Goal: Task Accomplishment & Management: Manage account settings

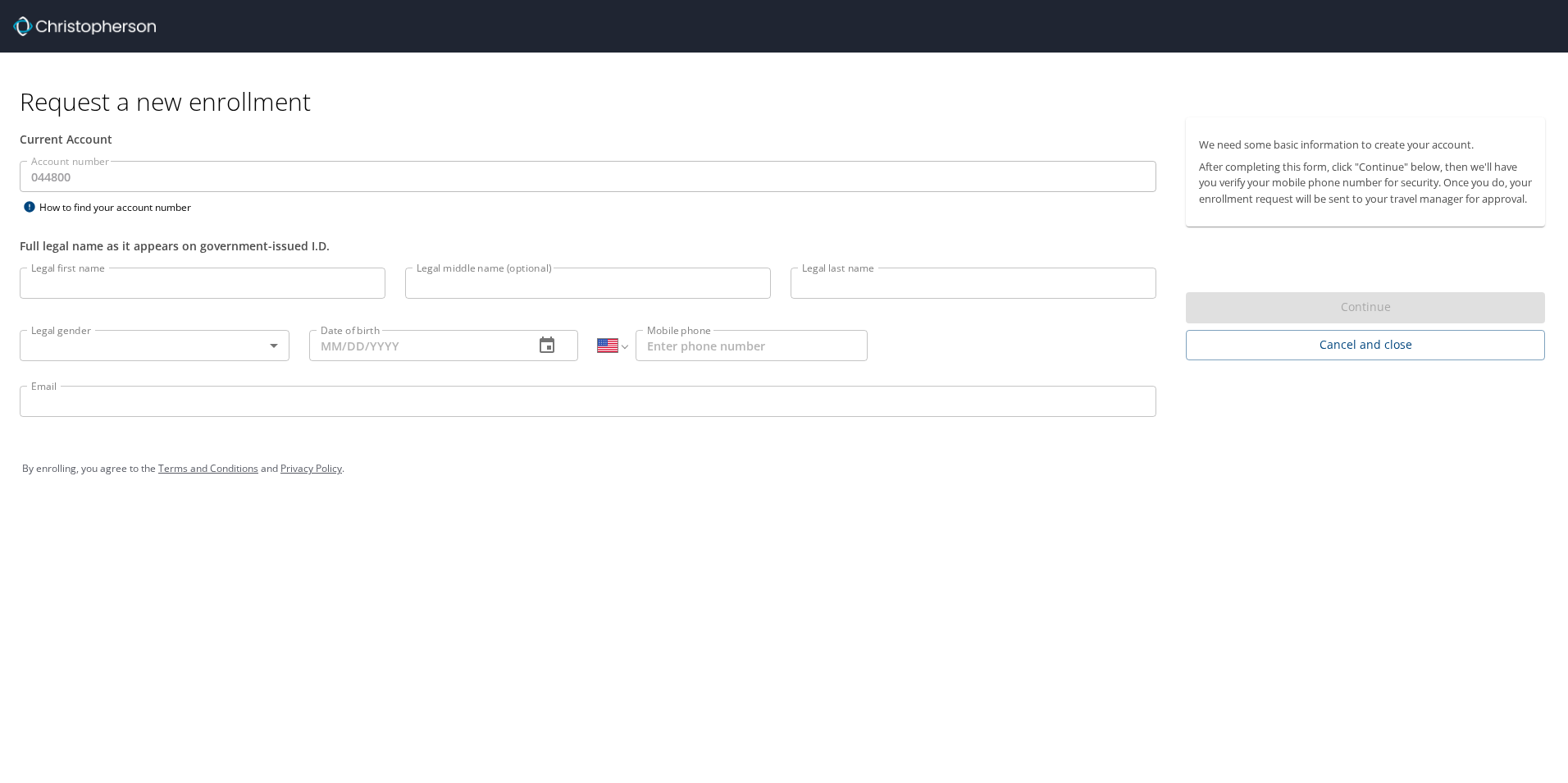
select select "US"
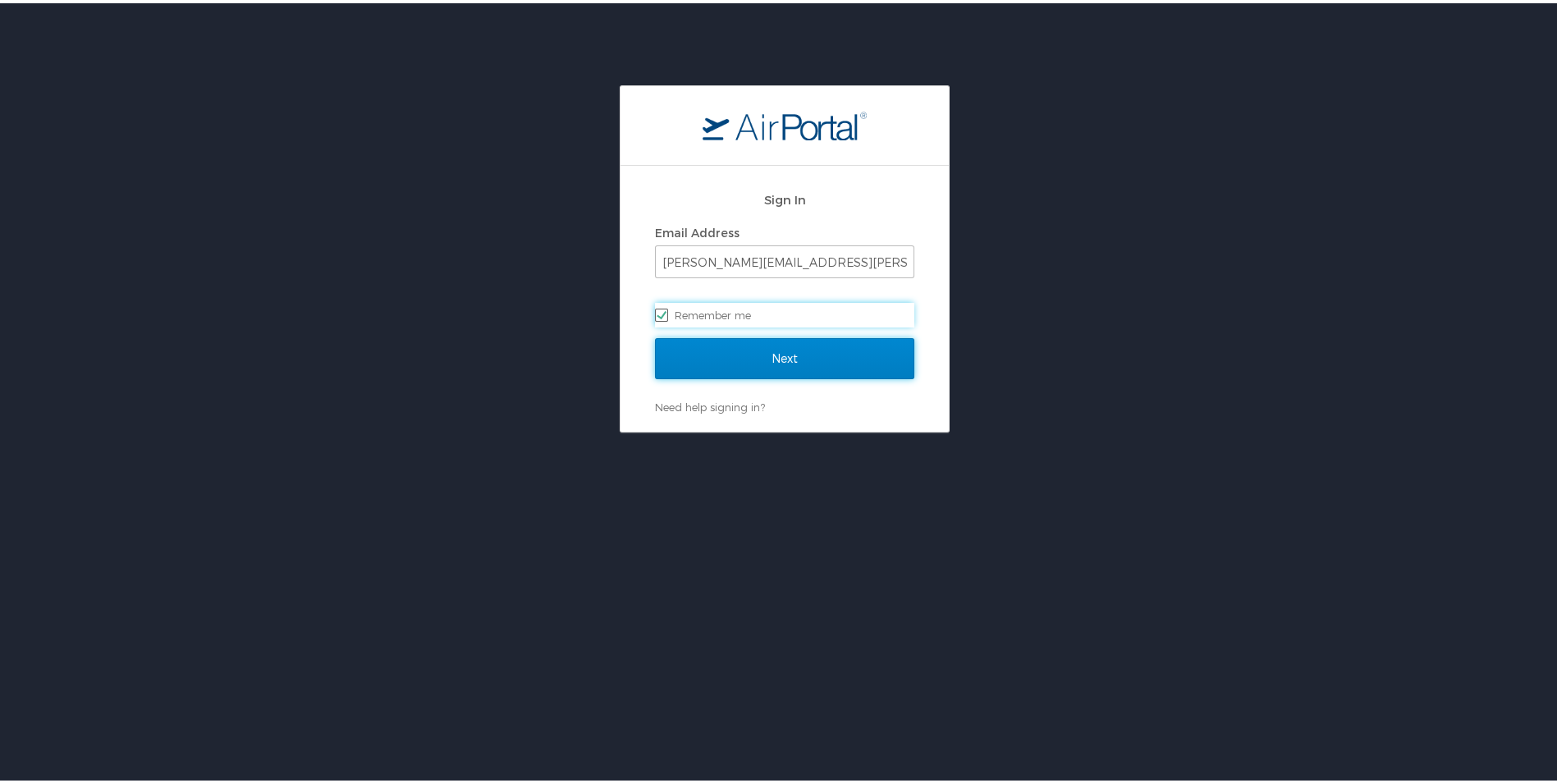
click at [740, 364] on input "Next" at bounding box center [784, 355] width 259 height 41
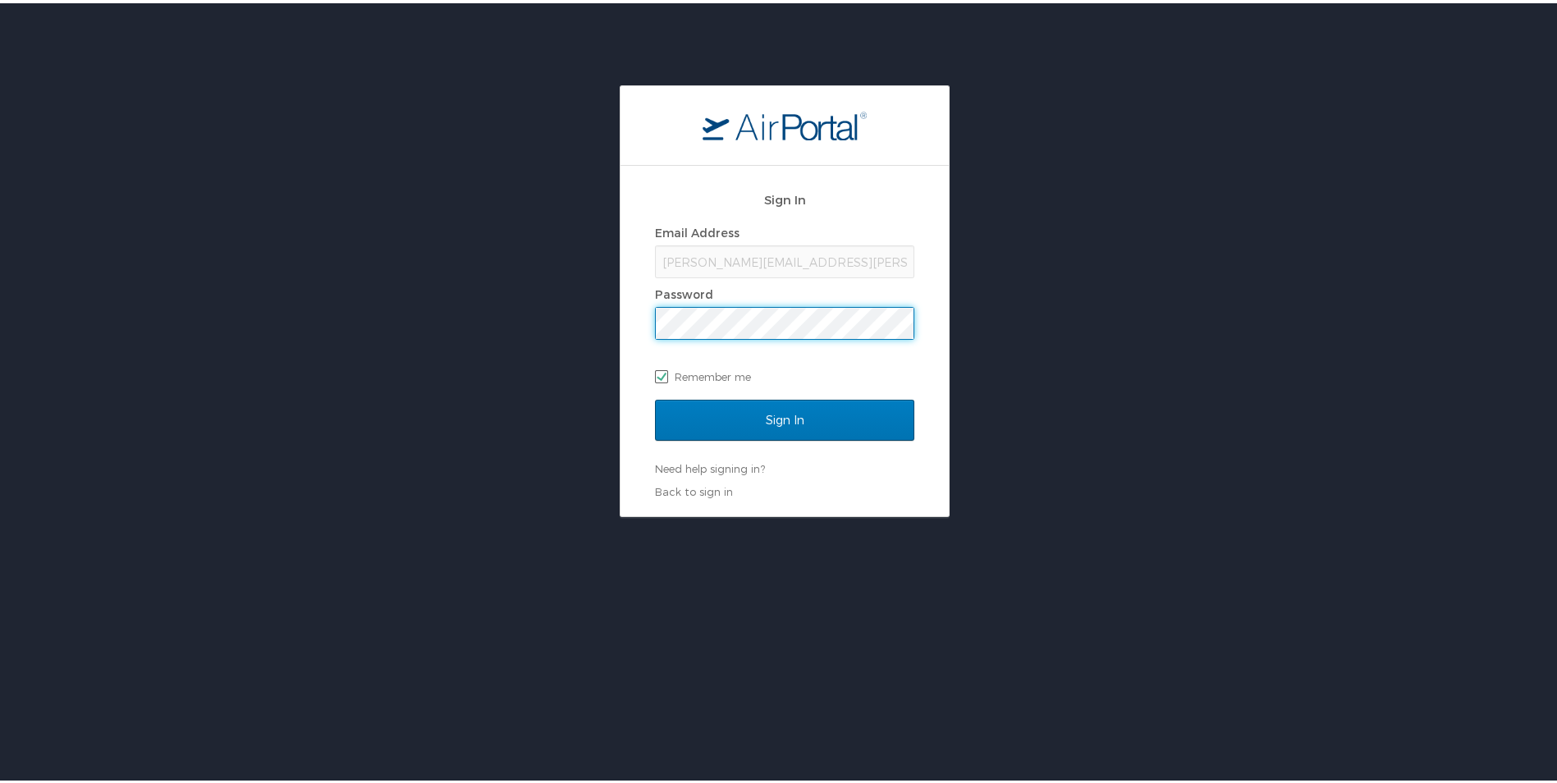
click at [655, 396] on input "Sign In" at bounding box center [784, 416] width 259 height 41
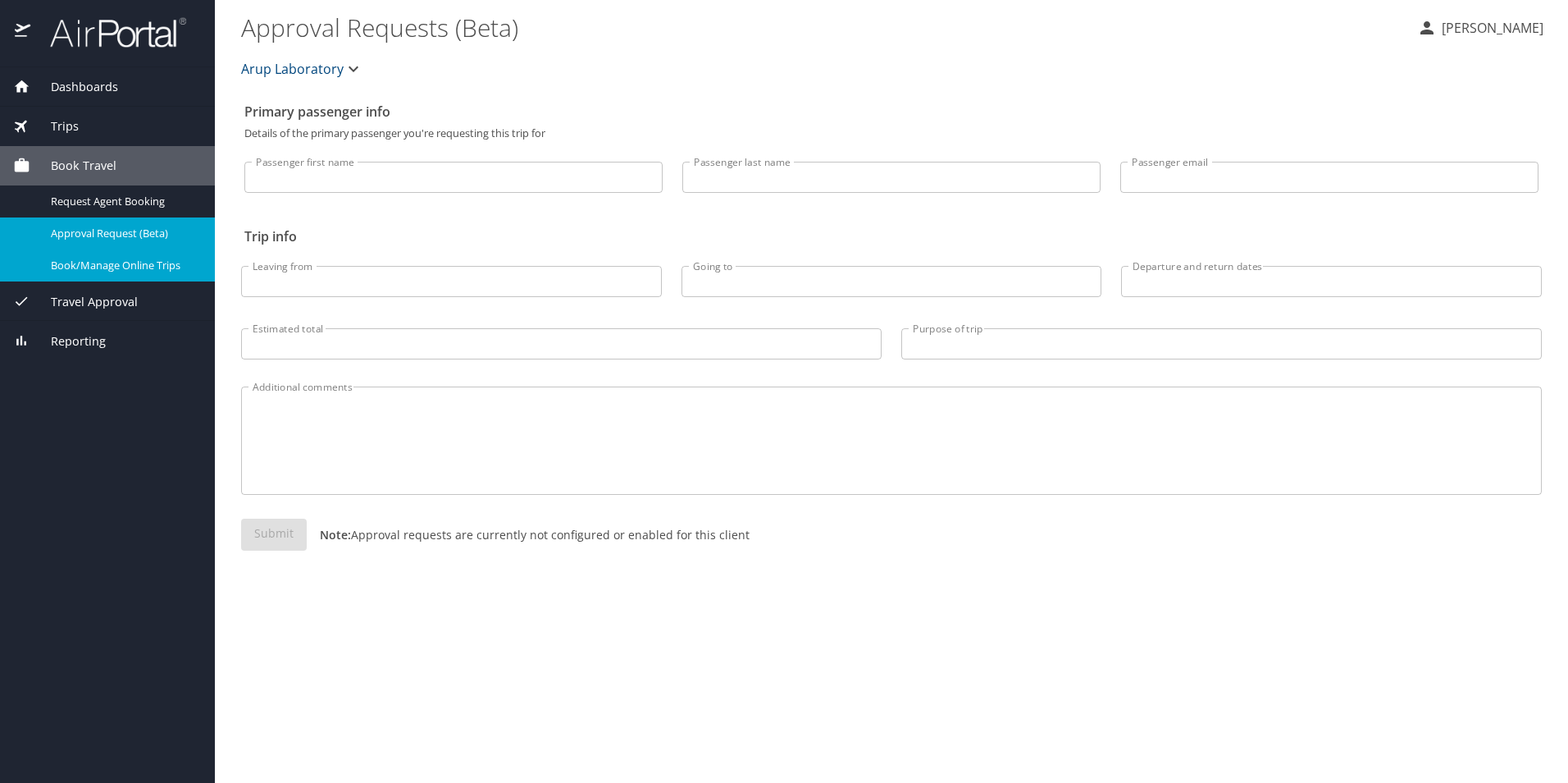
click at [85, 265] on span "Book/Manage Online Trips" at bounding box center [123, 266] width 144 height 16
click at [58, 120] on span "Trips" at bounding box center [54, 126] width 48 height 18
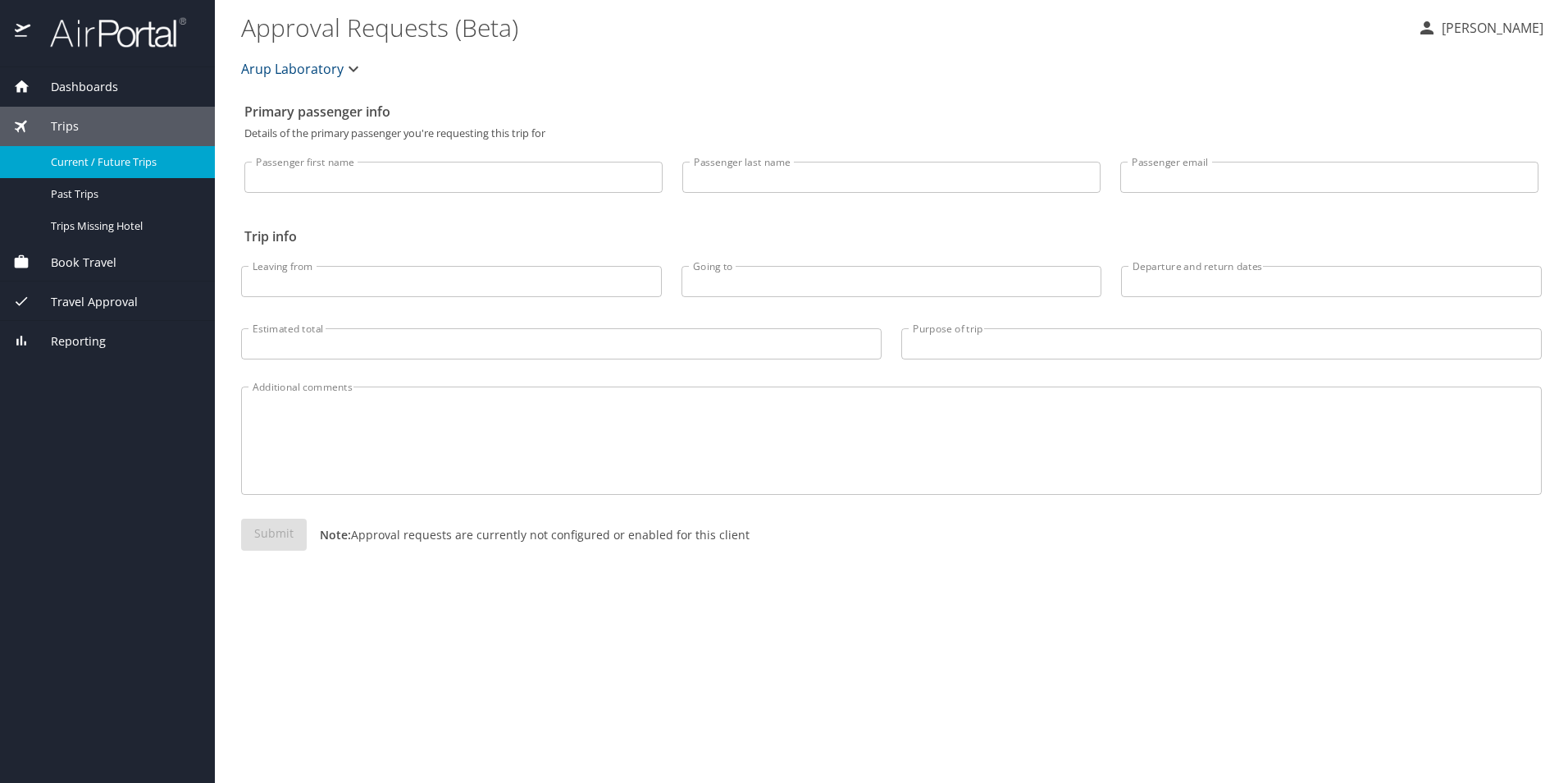
click at [85, 158] on span "Current / Future Trips" at bounding box center [123, 162] width 144 height 16
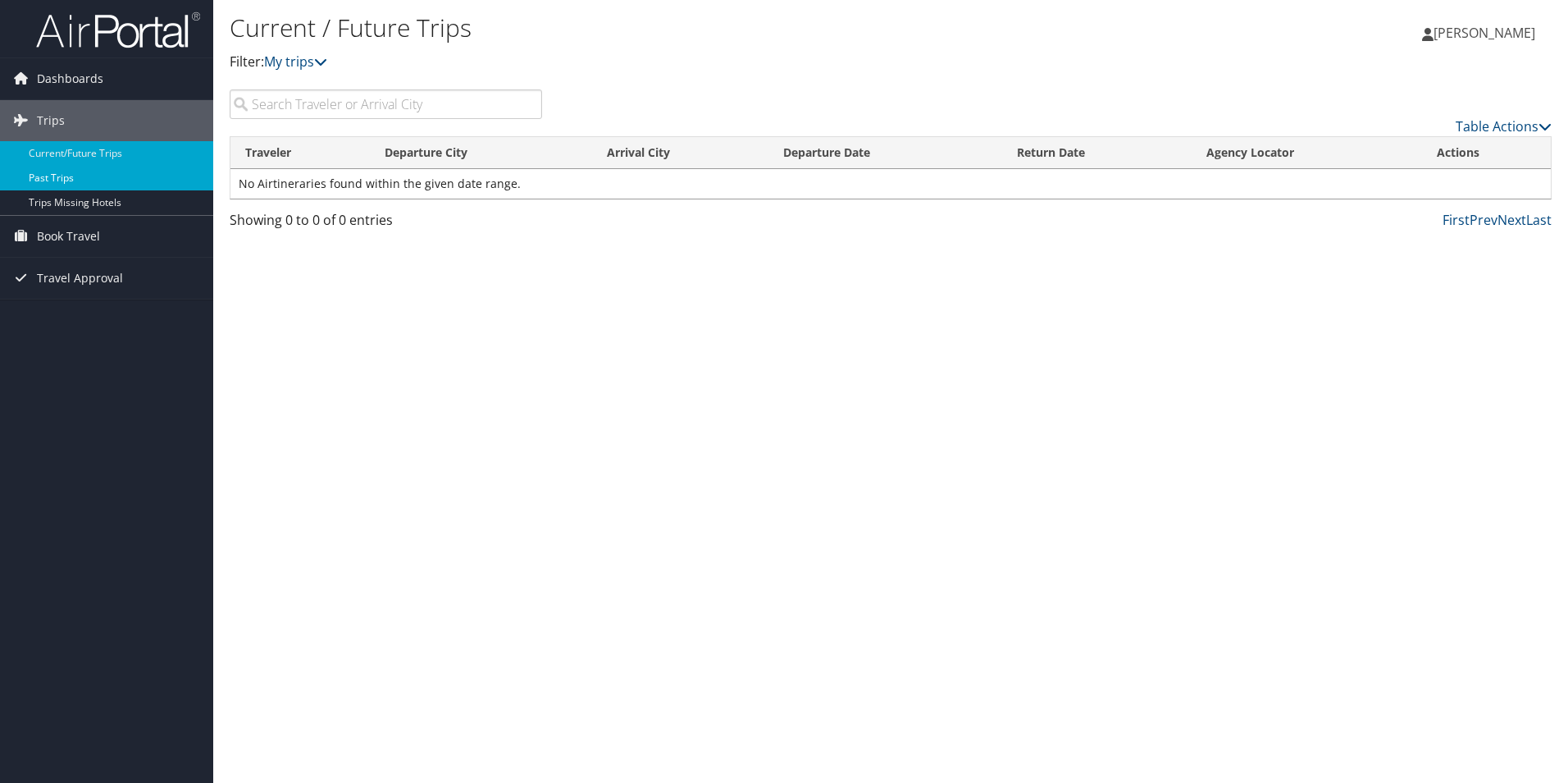
click at [71, 177] on link "Past Trips" at bounding box center [106, 178] width 213 height 25
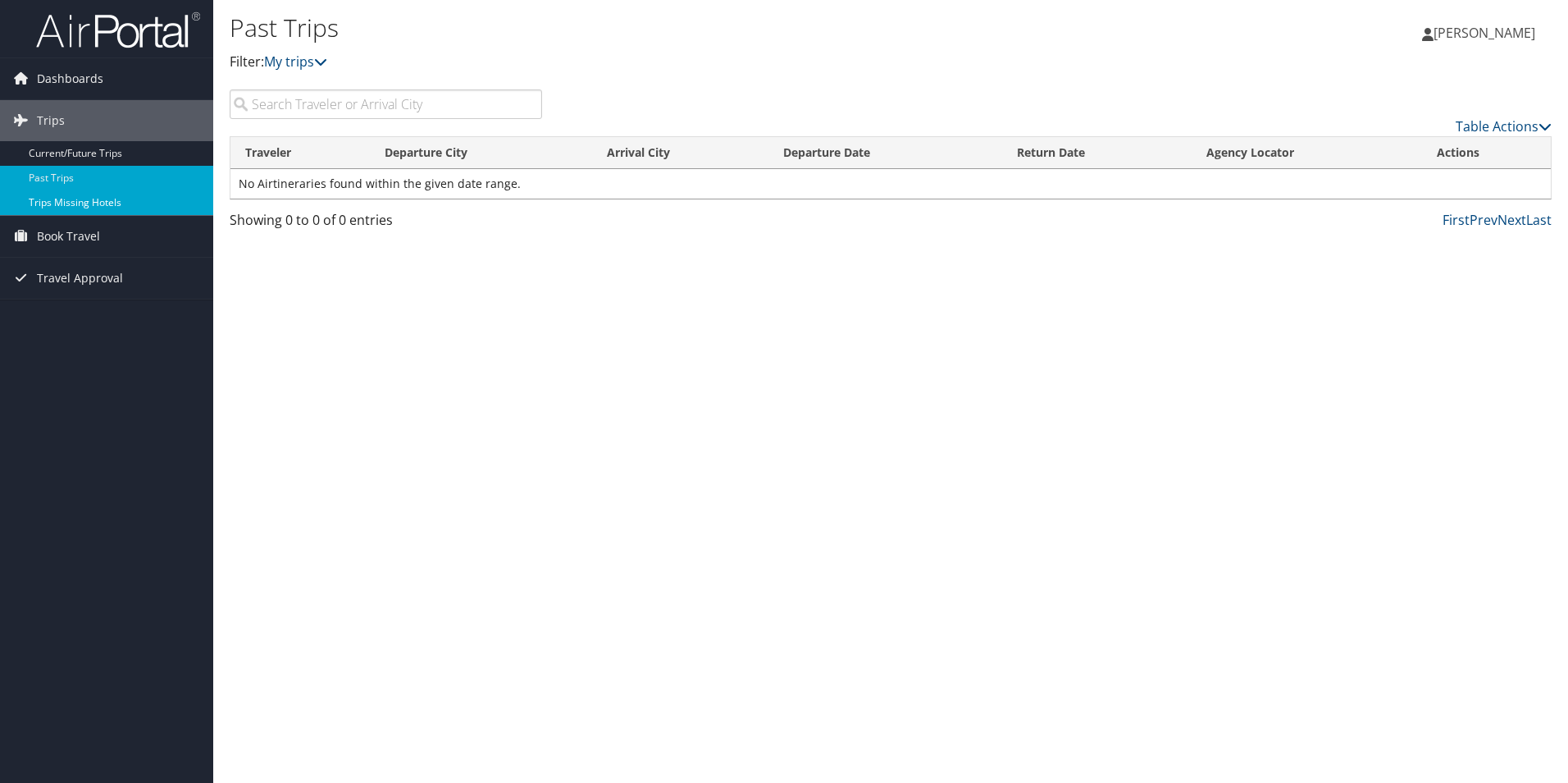
click at [62, 204] on link "Trips Missing Hotels" at bounding box center [106, 202] width 213 height 25
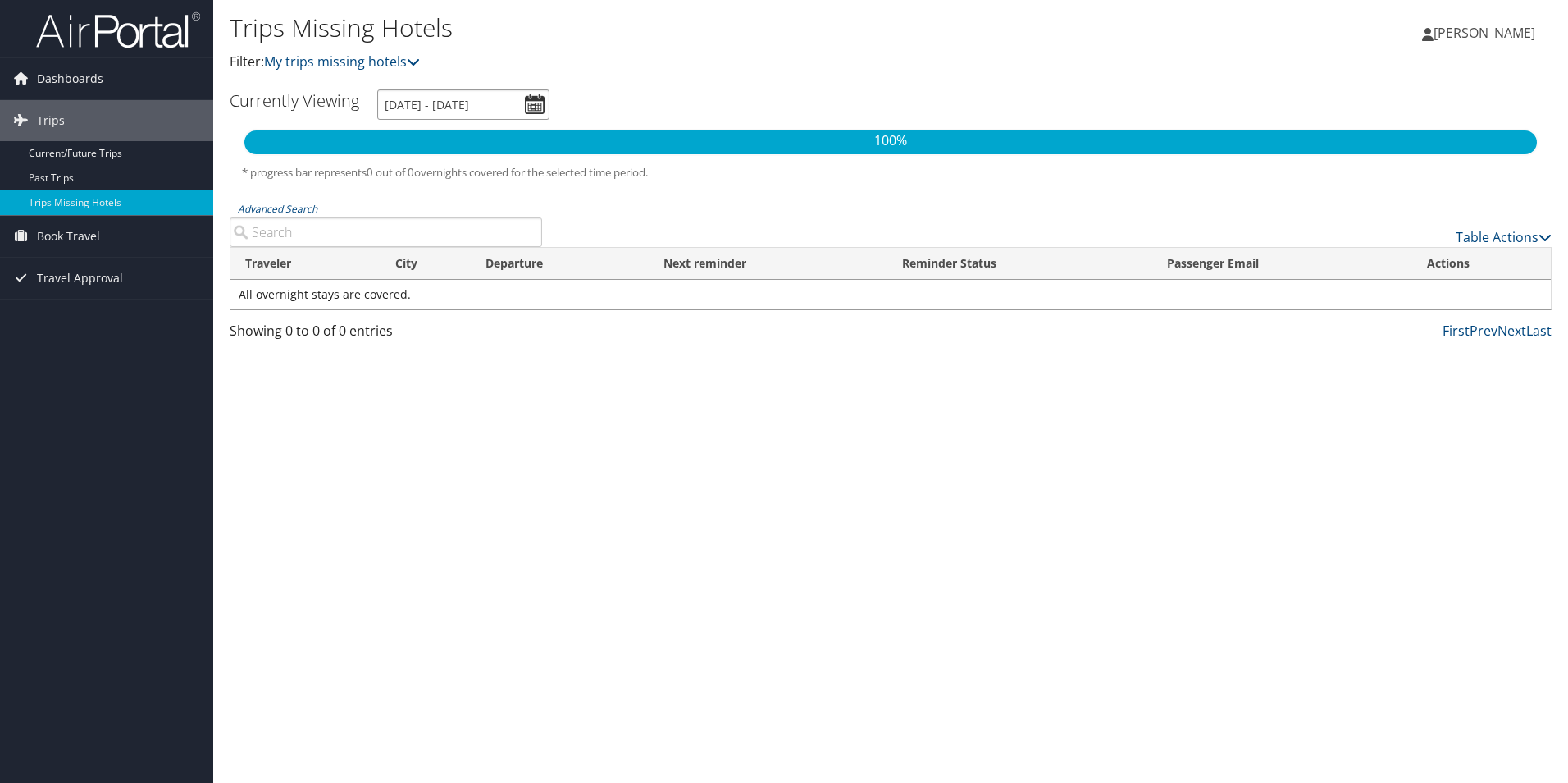
click at [530, 105] on input "9/2/2025 - 12/2/2025" at bounding box center [464, 104] width 172 height 30
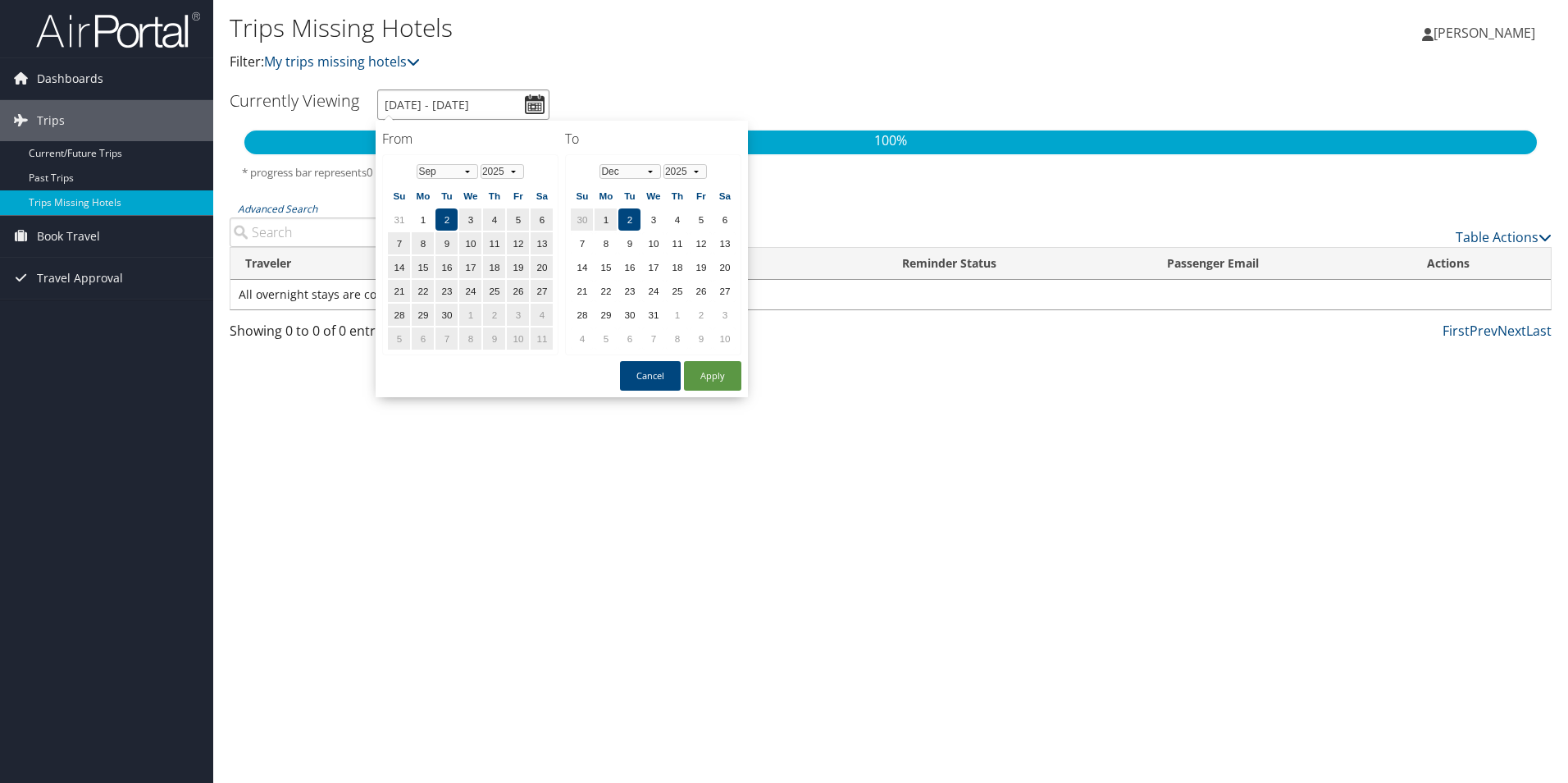
click at [530, 105] on input "9/2/2025 - 12/2/2025" at bounding box center [464, 104] width 172 height 30
click at [45, 278] on span "Travel Approval" at bounding box center [80, 278] width 86 height 41
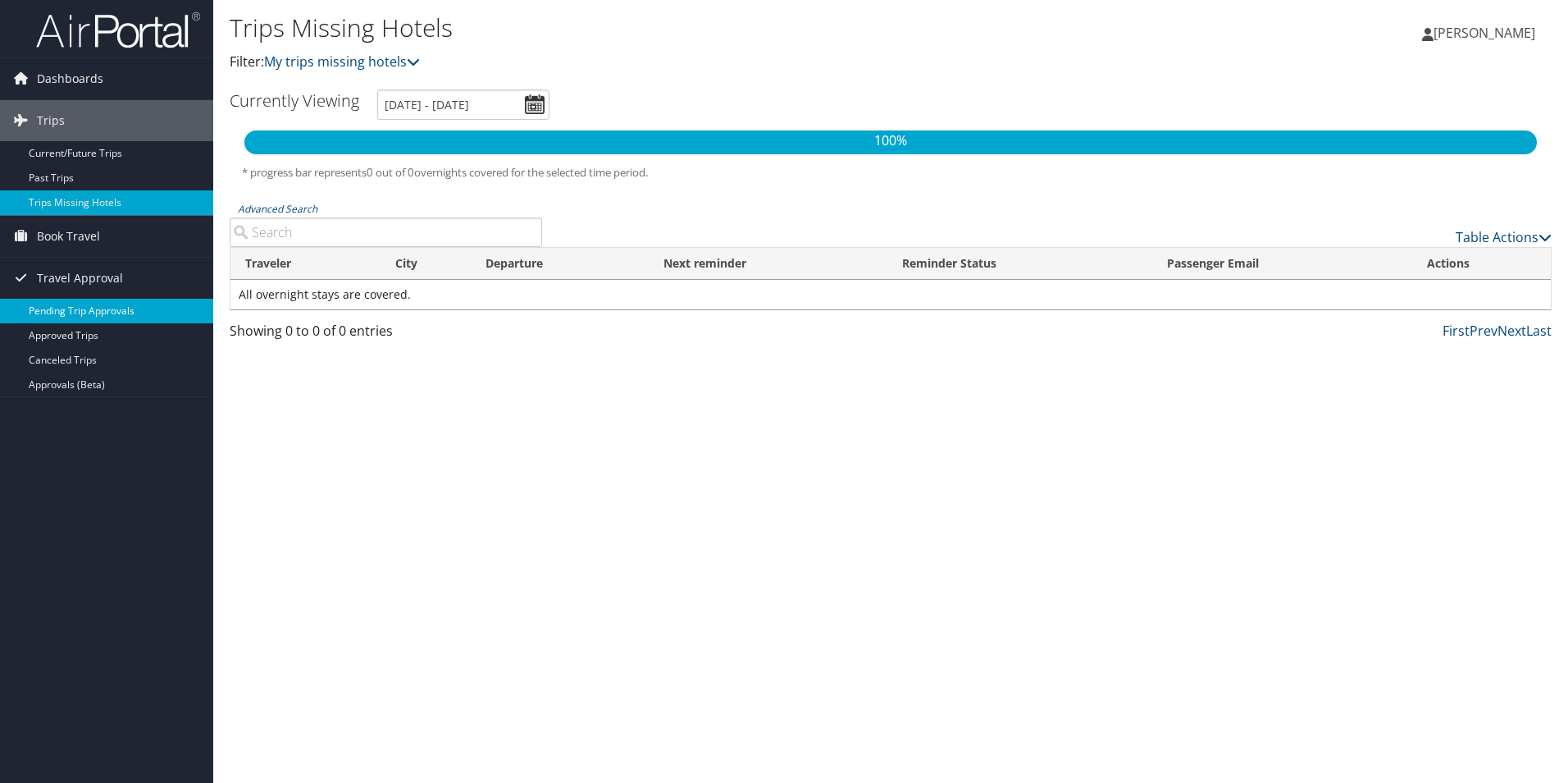
click at [53, 309] on link "Pending Trip Approvals" at bounding box center [106, 311] width 213 height 25
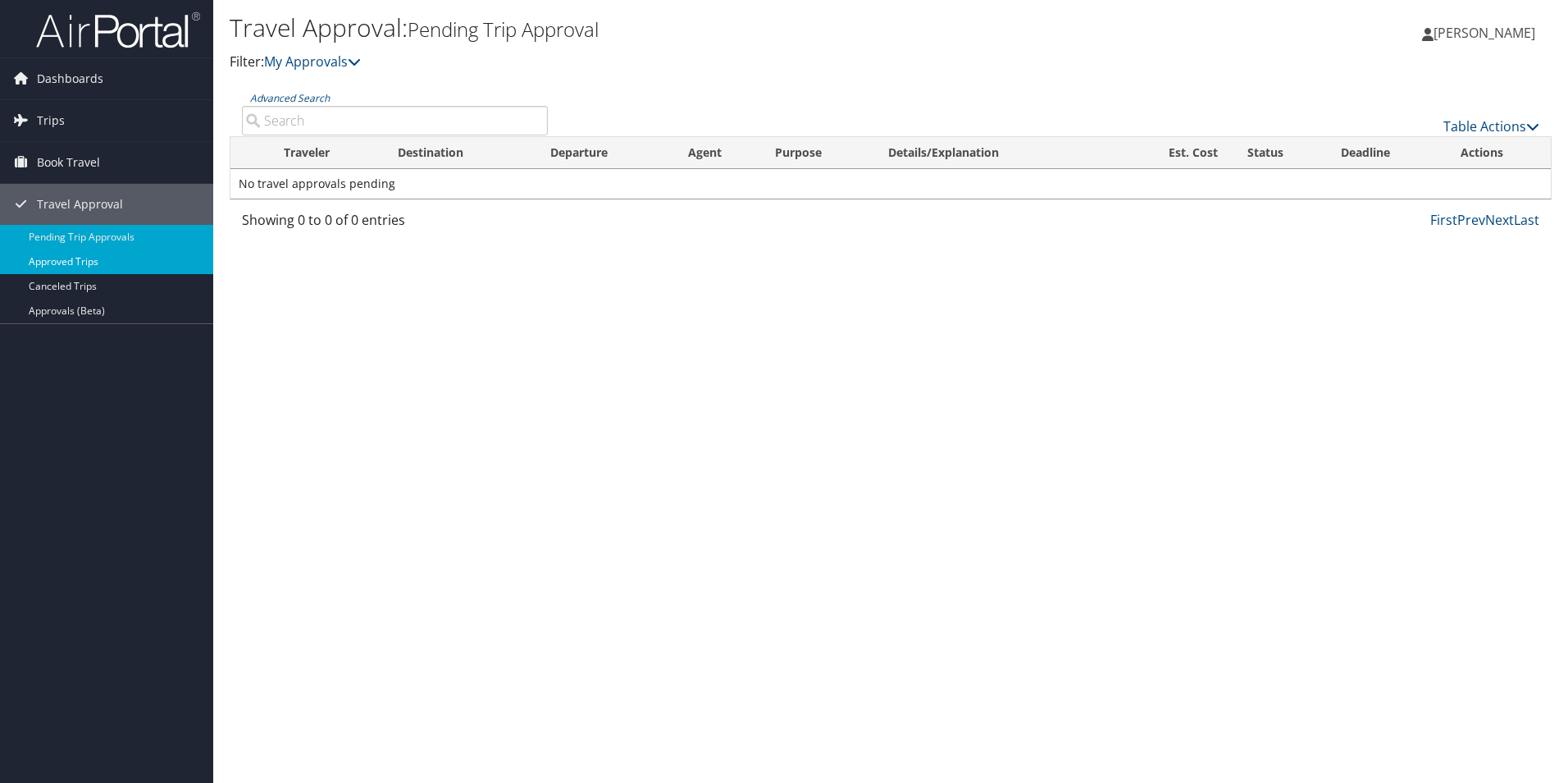
click at [59, 259] on link "Approved Trips" at bounding box center [106, 261] width 213 height 25
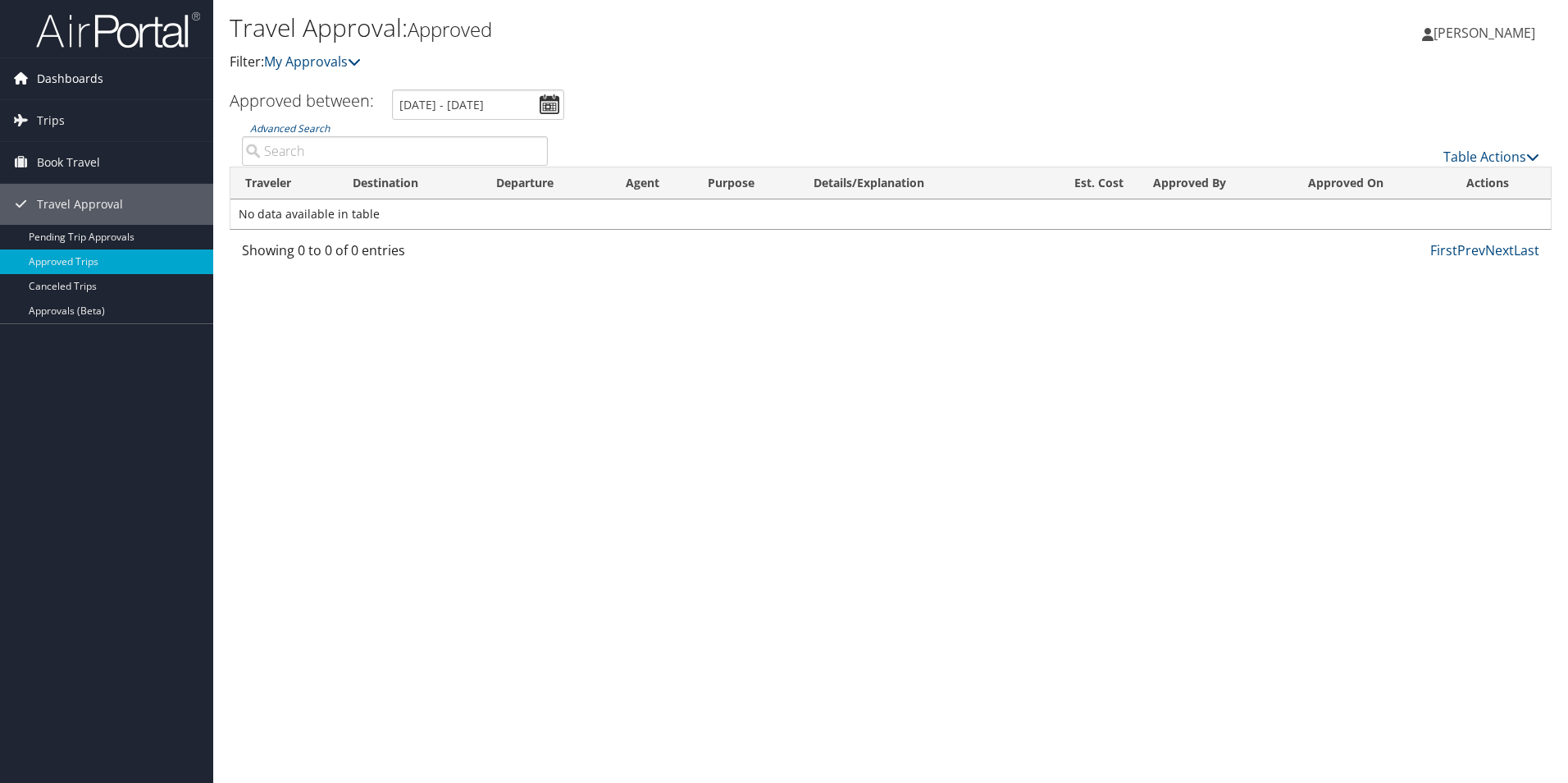
click at [41, 70] on span "Dashboards" at bounding box center [70, 78] width 66 height 41
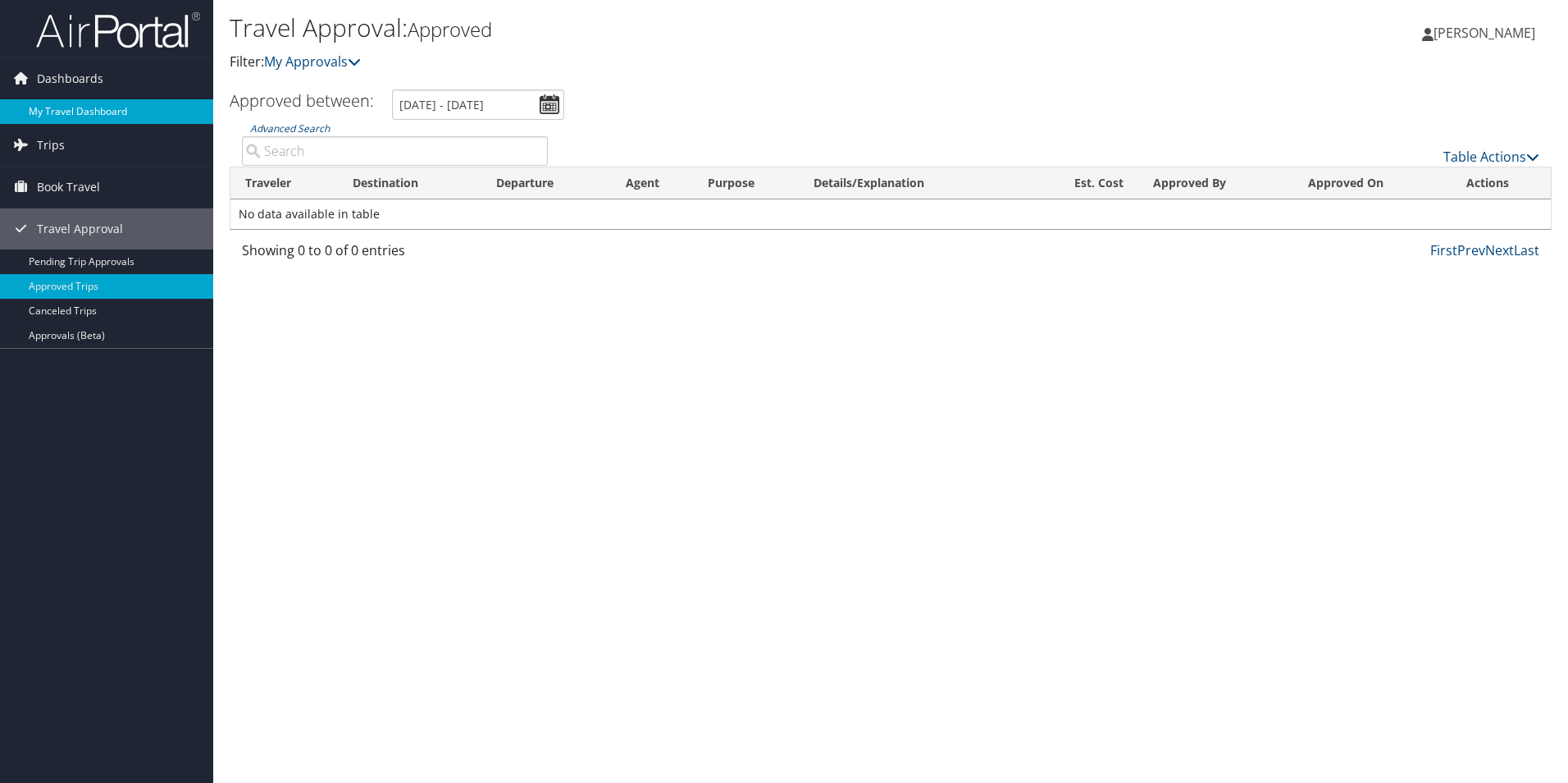
click at [48, 108] on link "My Travel Dashboard" at bounding box center [106, 111] width 213 height 25
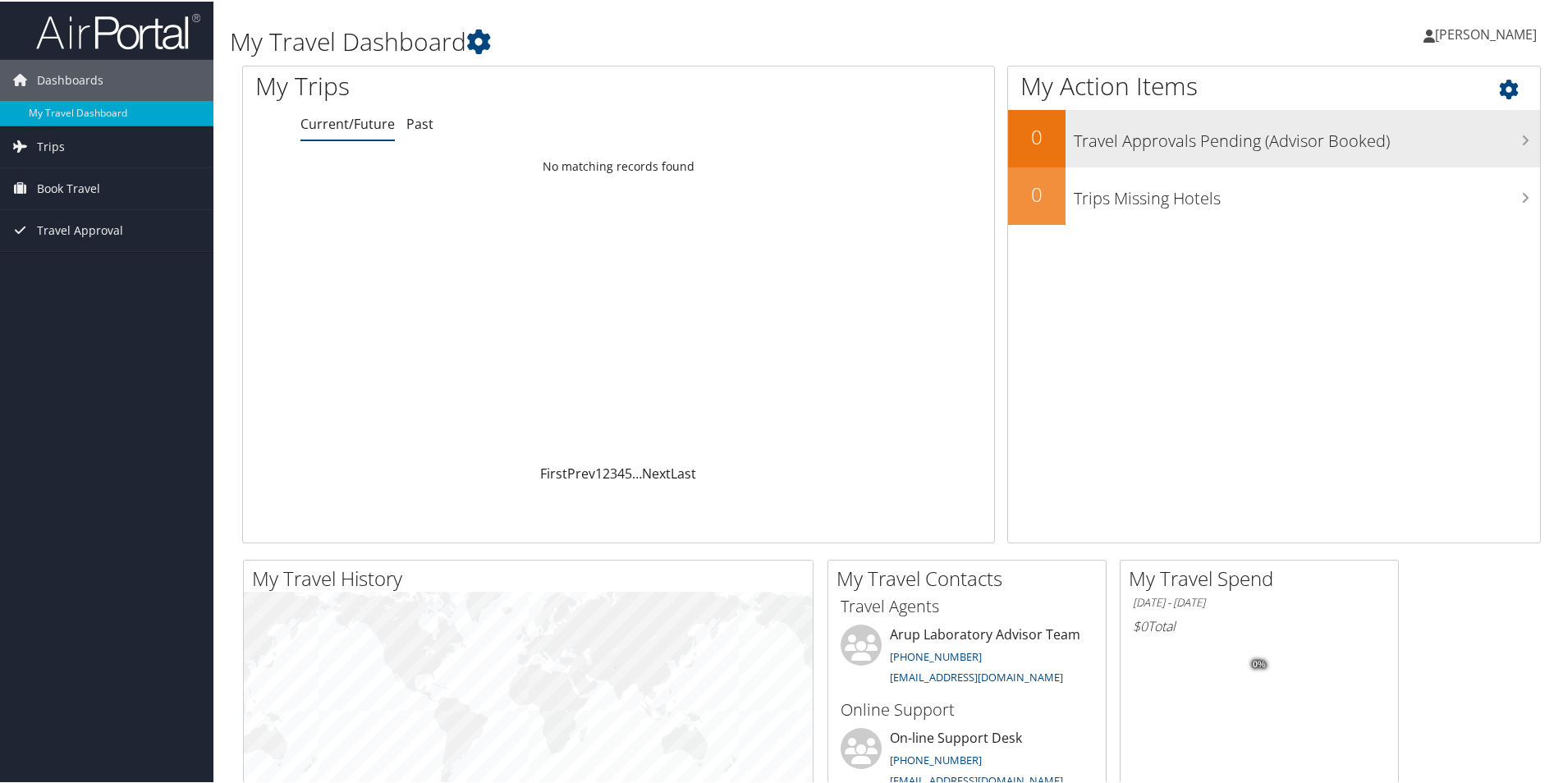
click at [1127, 147] on h3 "Travel Approvals Pending (Advisor Booked)" at bounding box center [1306, 135] width 466 height 31
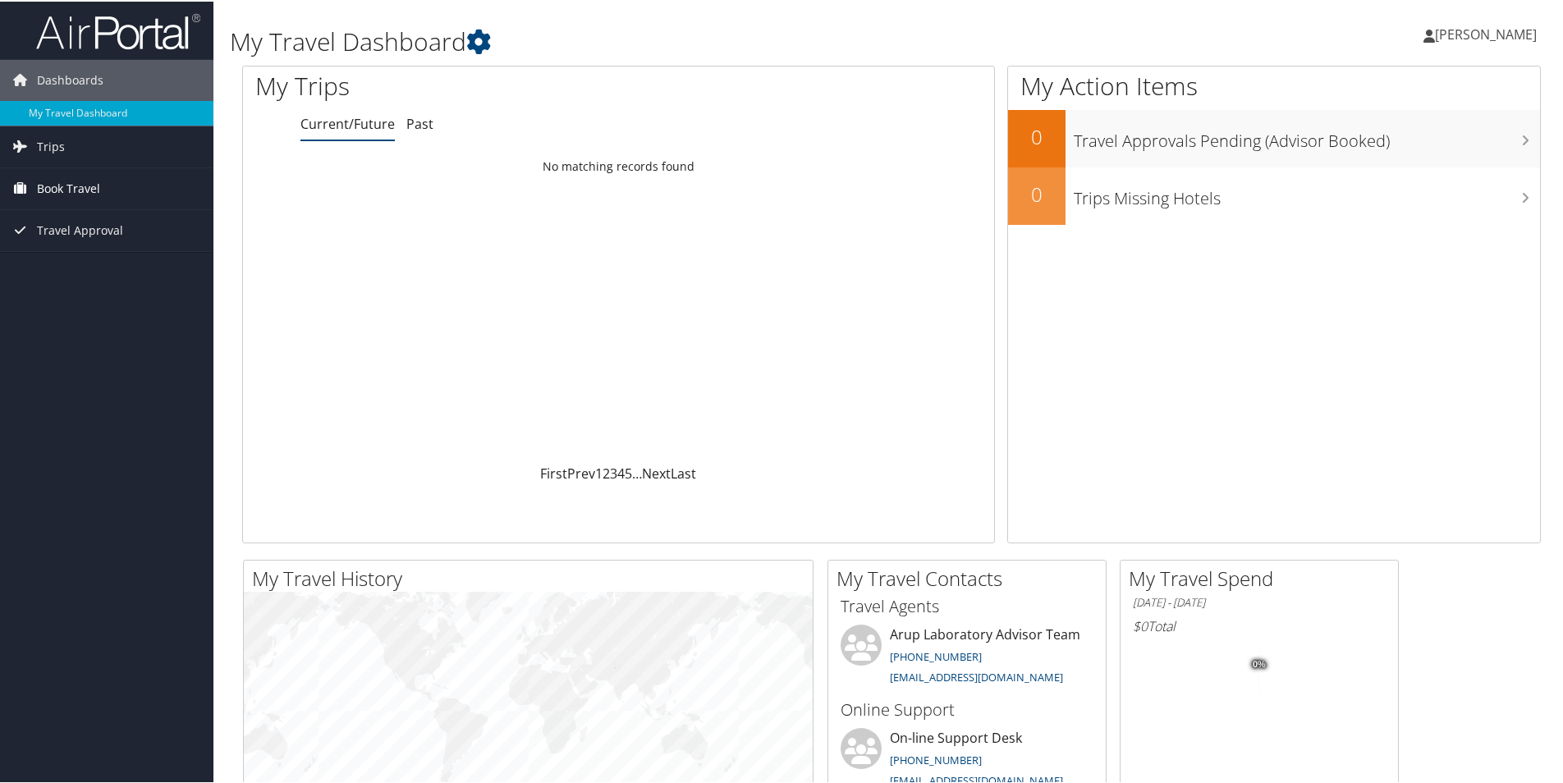
click at [55, 181] on span "Book Travel" at bounding box center [68, 187] width 63 height 41
click at [40, 144] on span "Trips" at bounding box center [51, 145] width 28 height 41
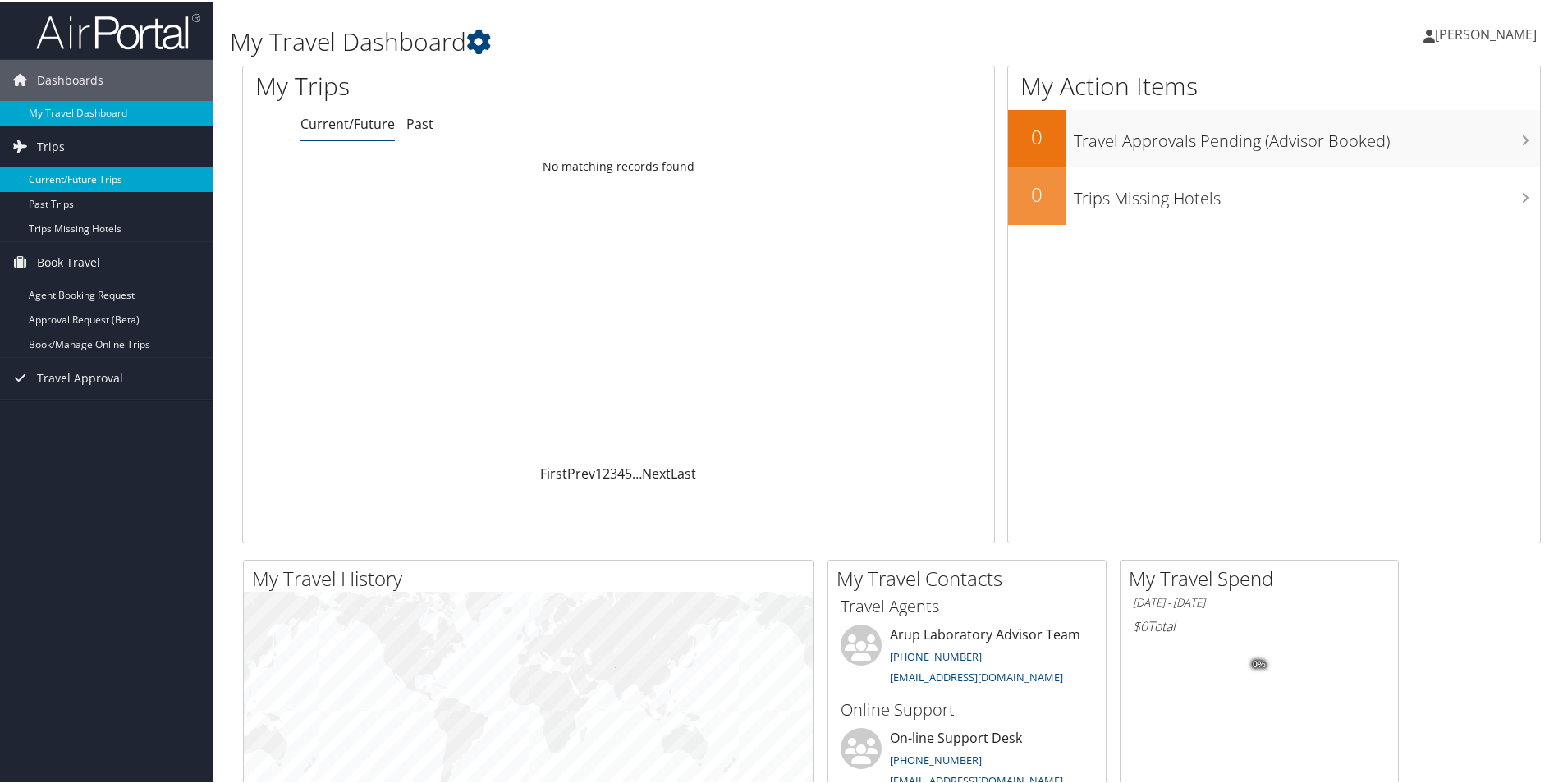
click at [55, 179] on link "Current/Future Trips" at bounding box center [106, 178] width 213 height 25
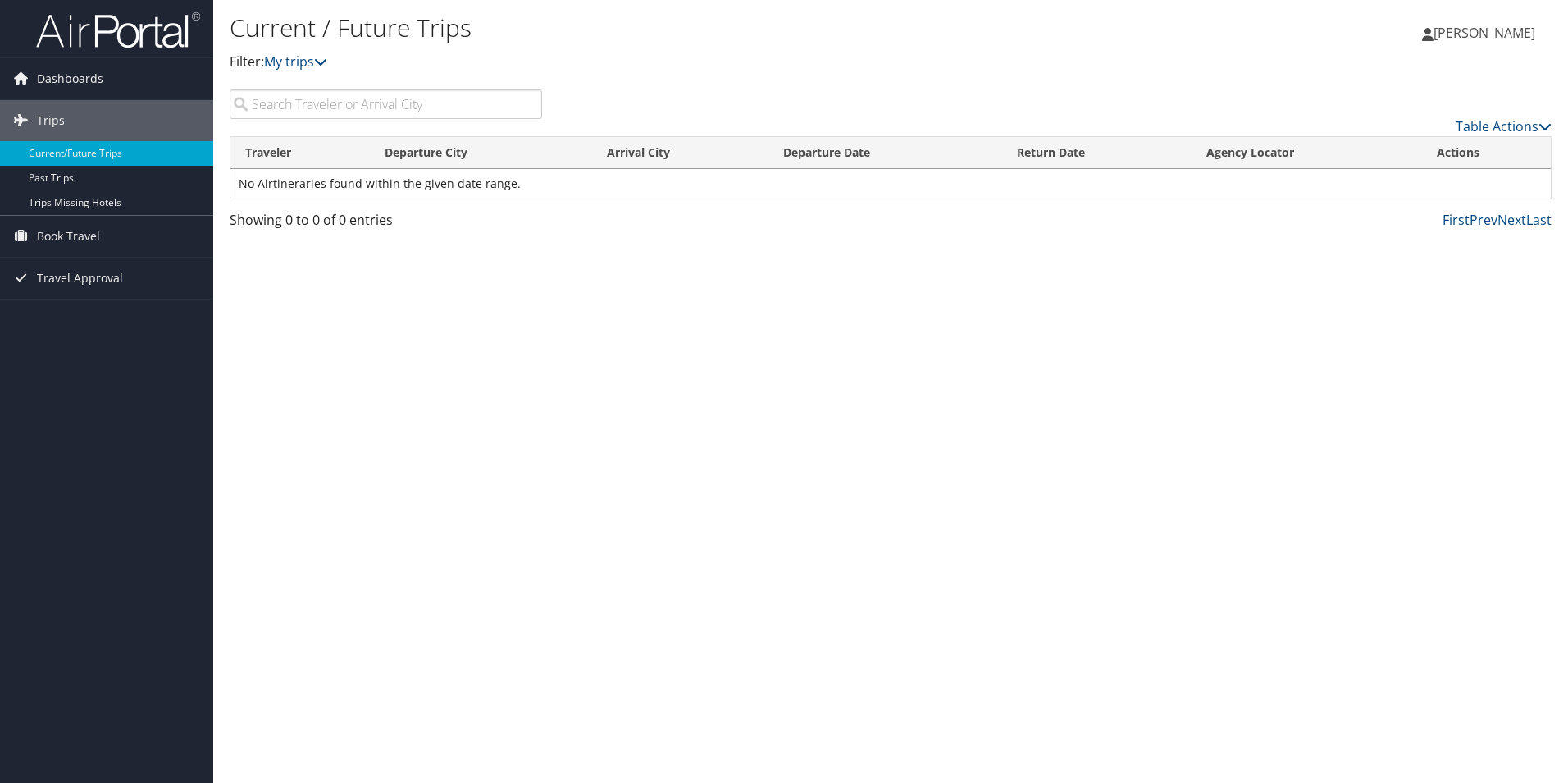
click at [330, 96] on input "search" at bounding box center [386, 104] width 313 height 30
click at [327, 62] on icon at bounding box center [320, 61] width 13 height 13
click at [72, 176] on link "Past Trips" at bounding box center [106, 178] width 213 height 25
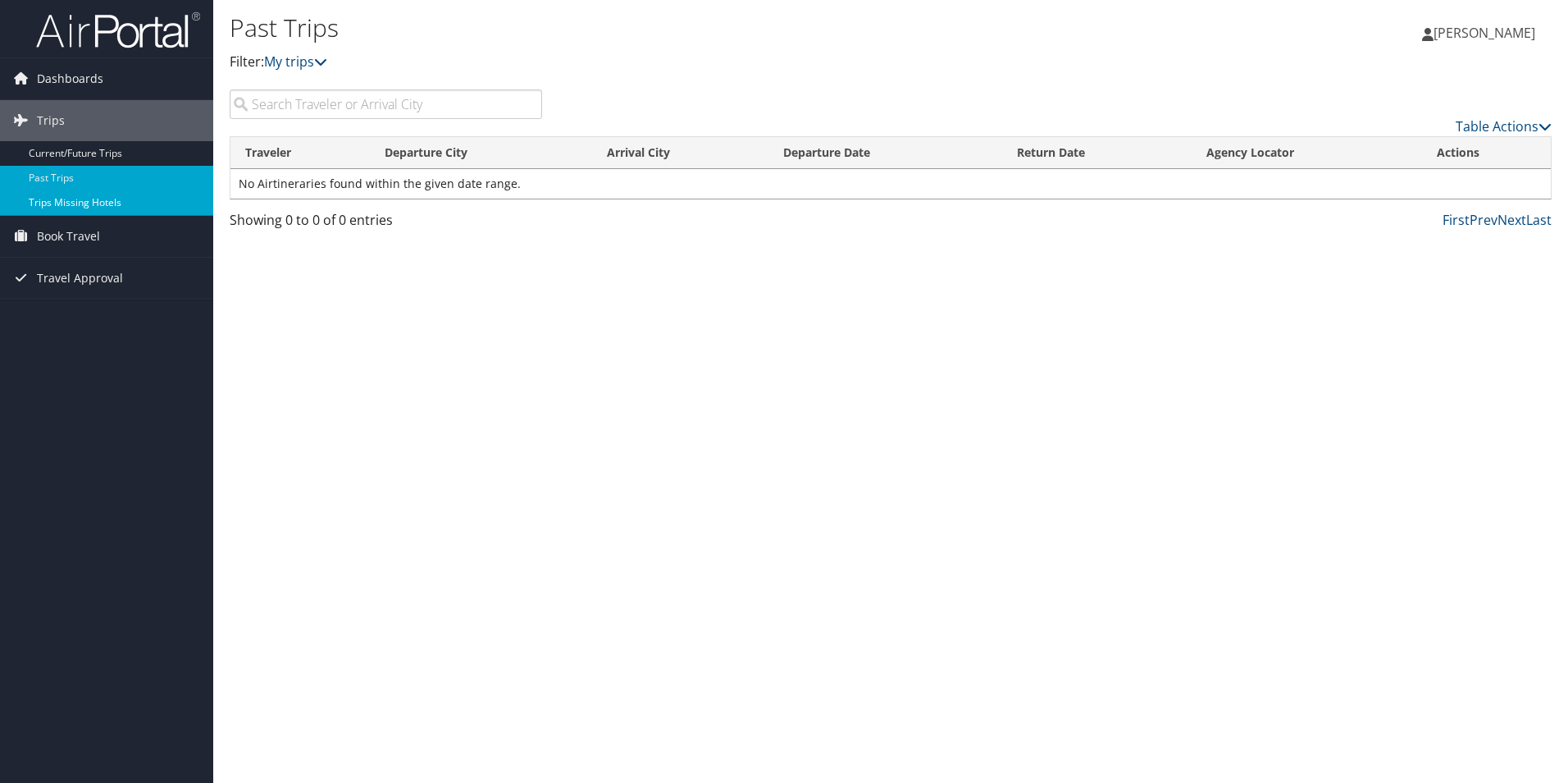
click at [59, 199] on link "Trips Missing Hotels" at bounding box center [106, 202] width 213 height 25
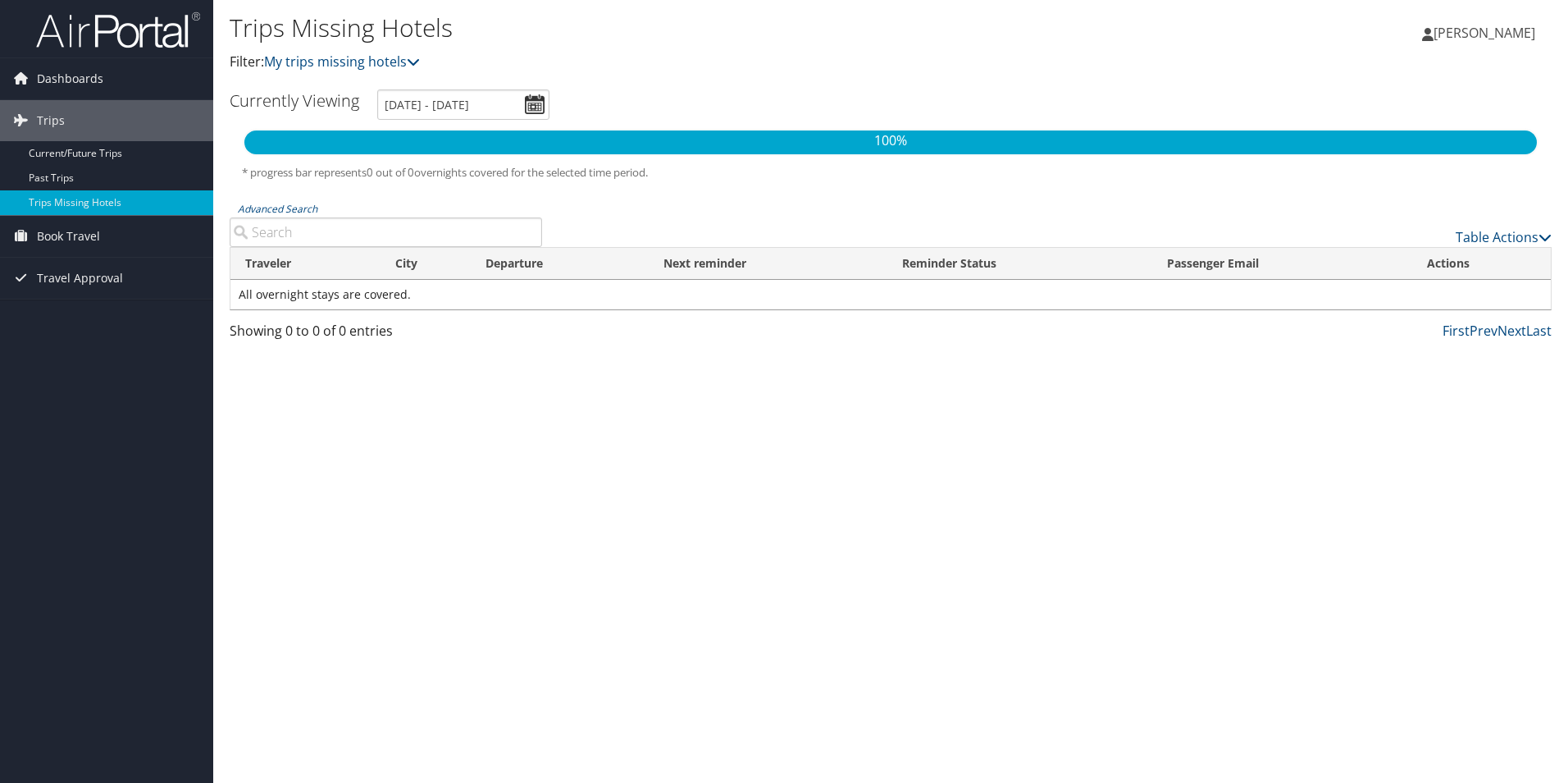
click at [83, 50] on li at bounding box center [106, 29] width 213 height 58
click at [73, 281] on span "Travel Approval" at bounding box center [80, 278] width 86 height 41
click at [48, 309] on link "Pending Trip Approvals" at bounding box center [106, 311] width 213 height 25
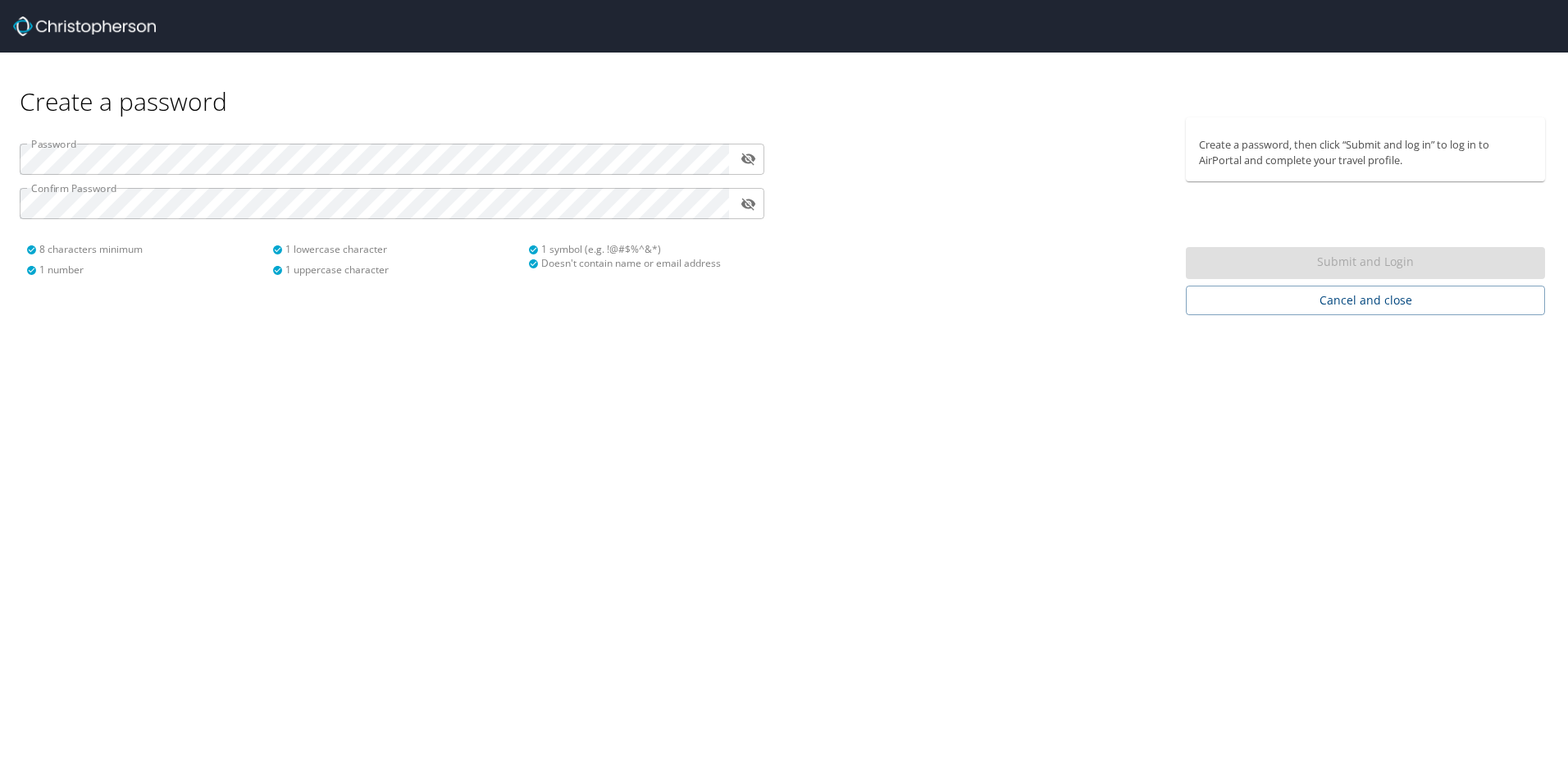
click at [63, 220] on div "Password ​ Confirm Password ​ 8 characters minimum 1 number 1 lowercase charact…" at bounding box center [392, 203] width 765 height 172
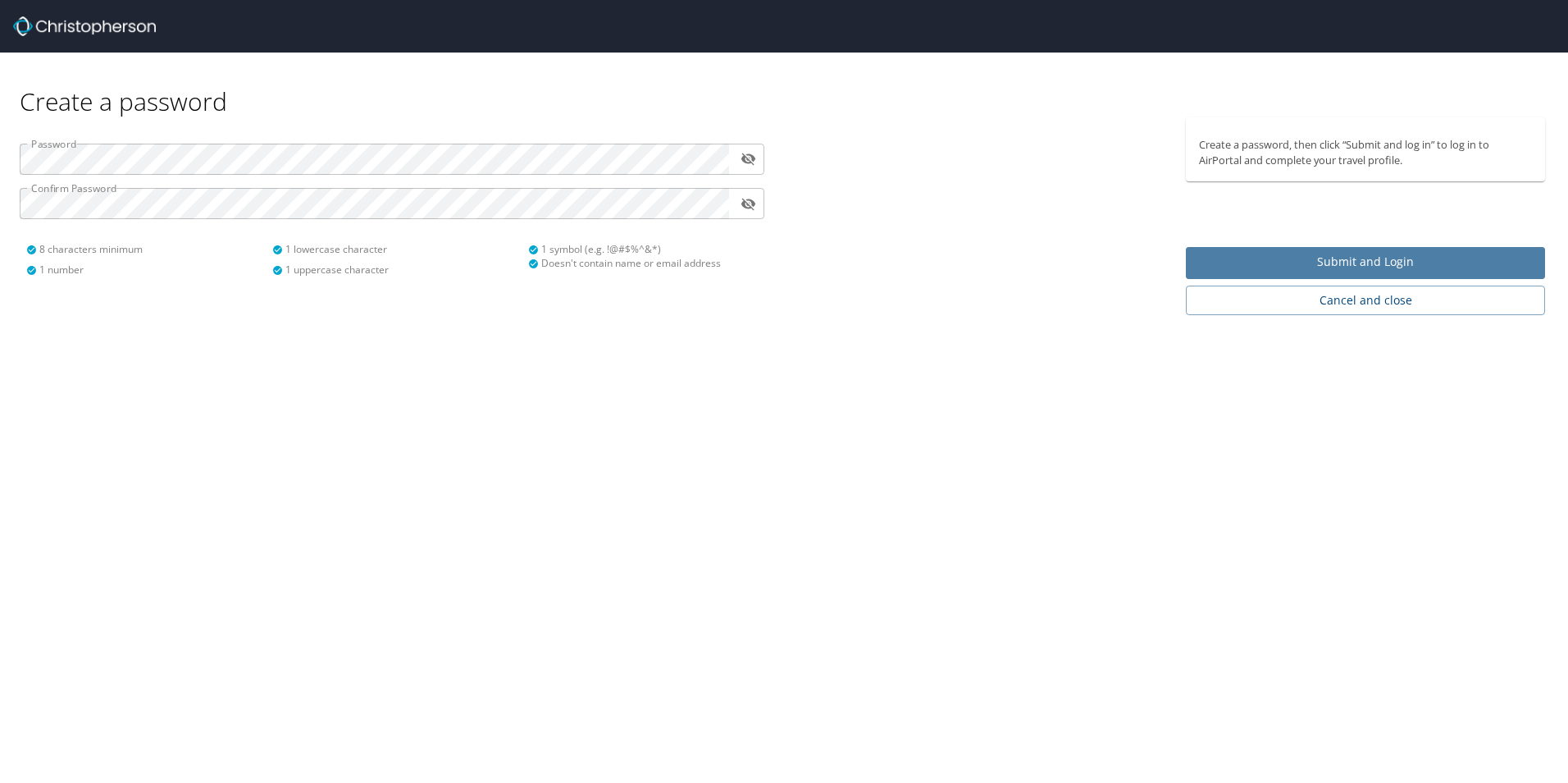
click at [1294, 260] on span "Submit and Login" at bounding box center [1365, 262] width 333 height 21
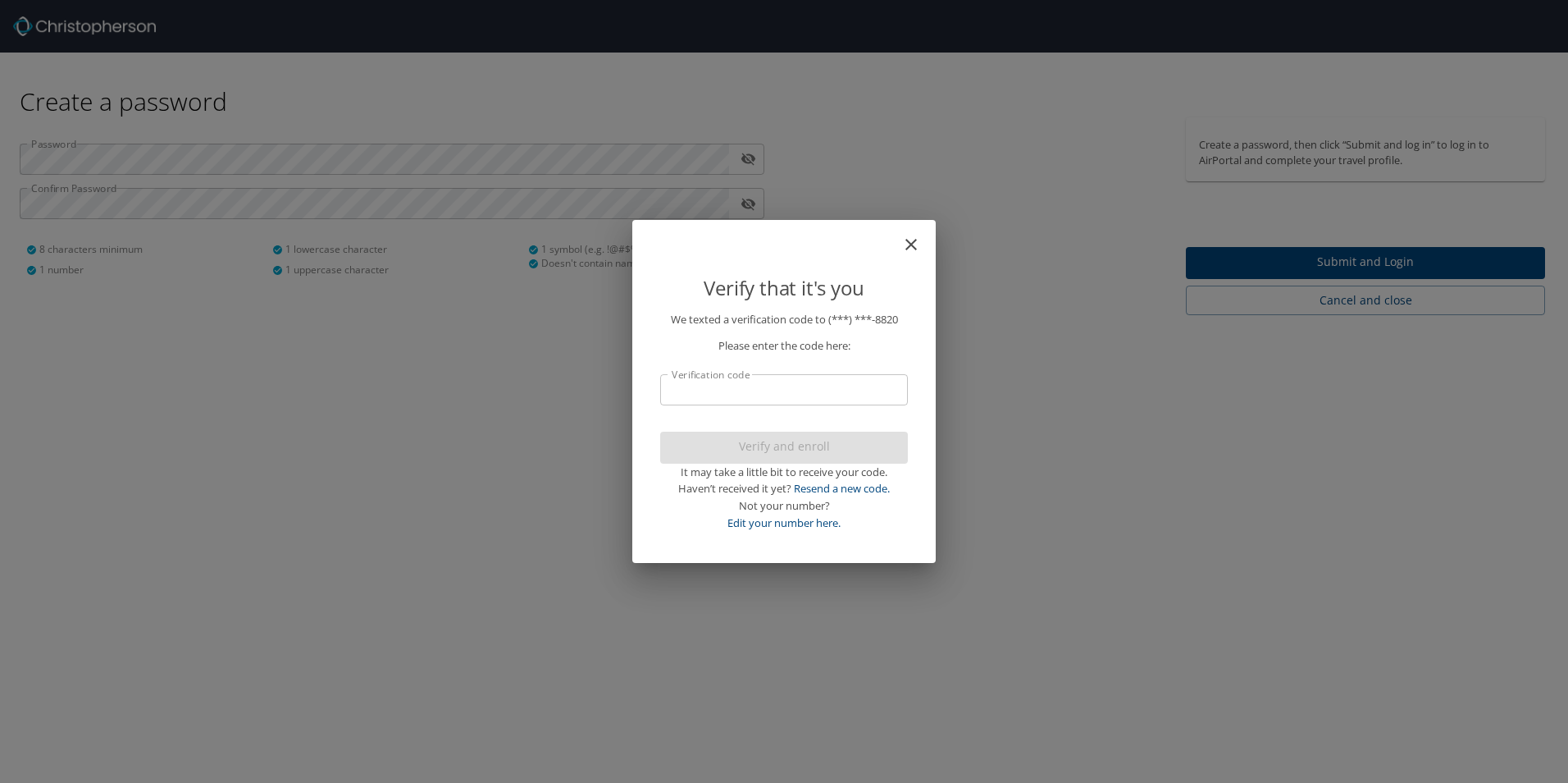
click at [735, 391] on input "Verification code" at bounding box center [784, 389] width 248 height 31
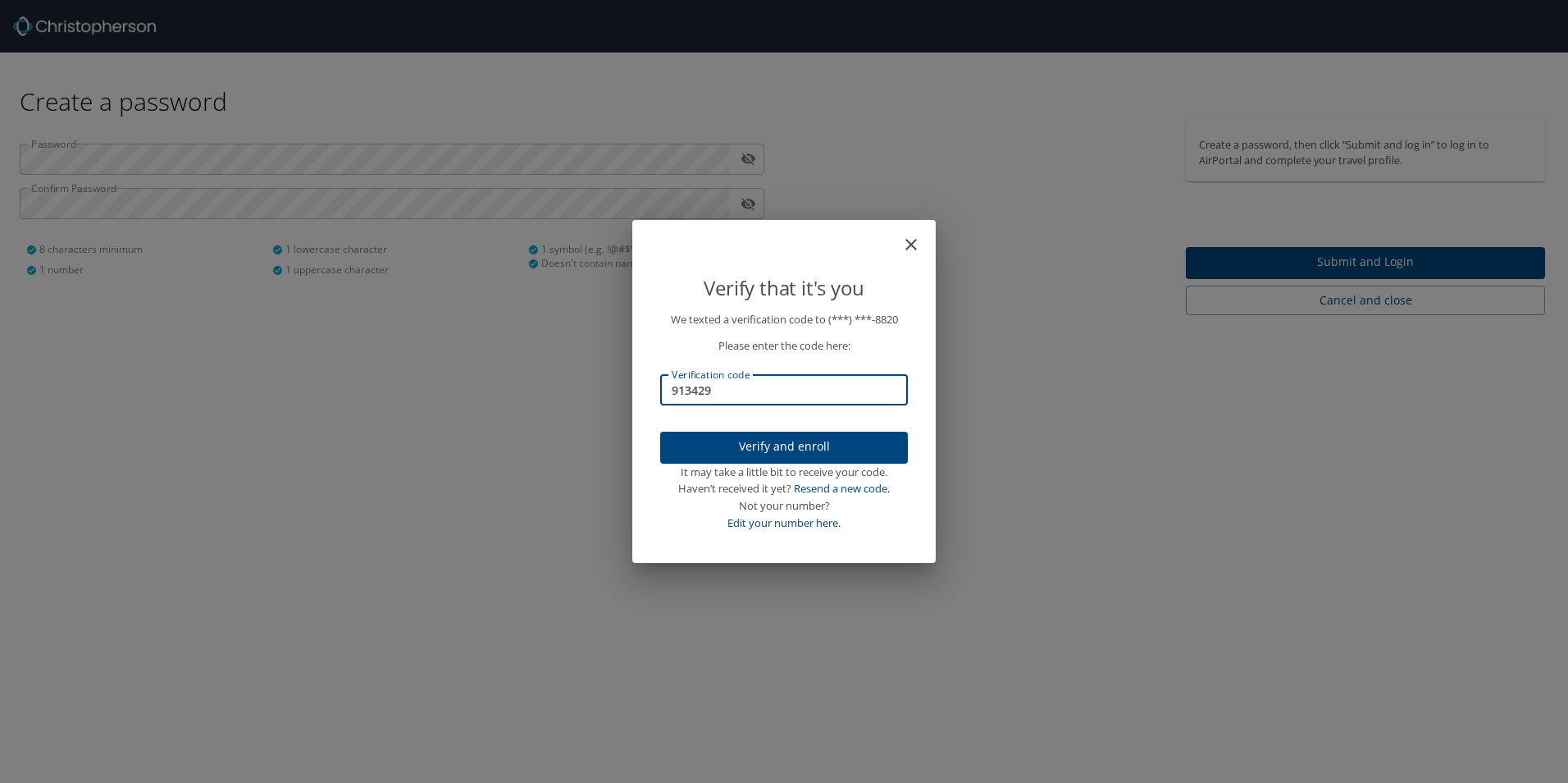
type input "913429"
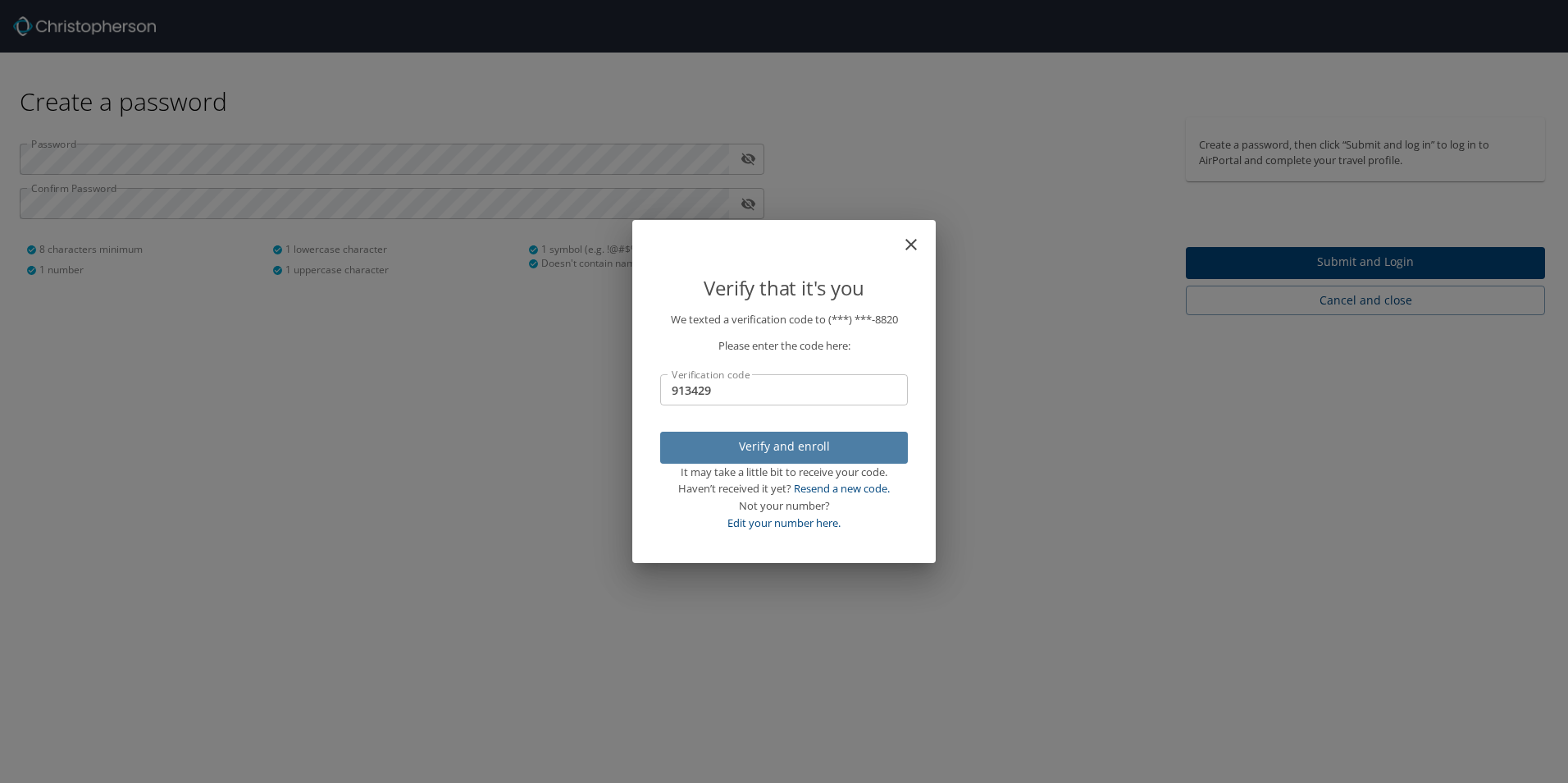
click at [789, 452] on span "Verify and enroll" at bounding box center [784, 447] width 222 height 21
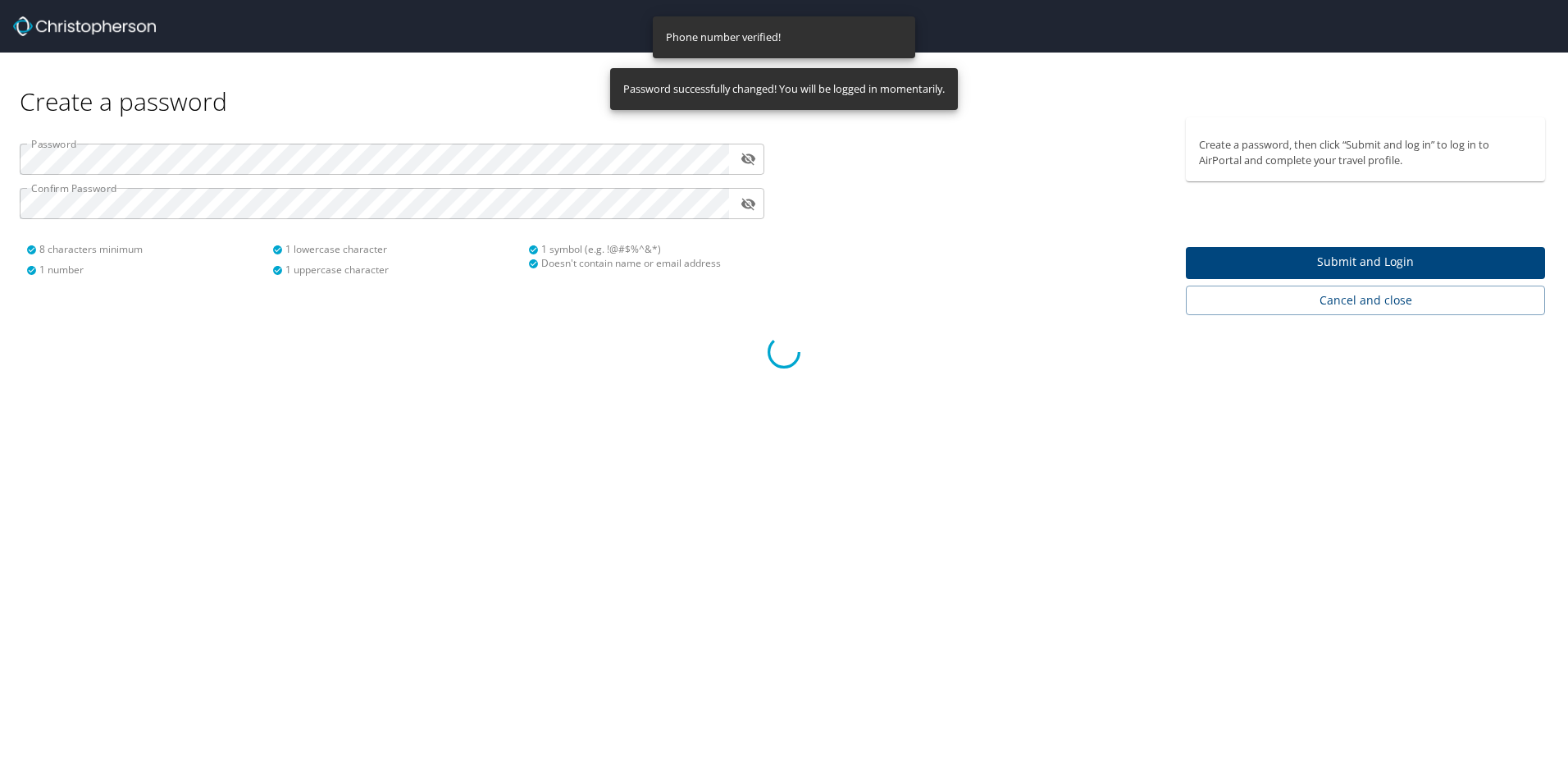
select select "US"
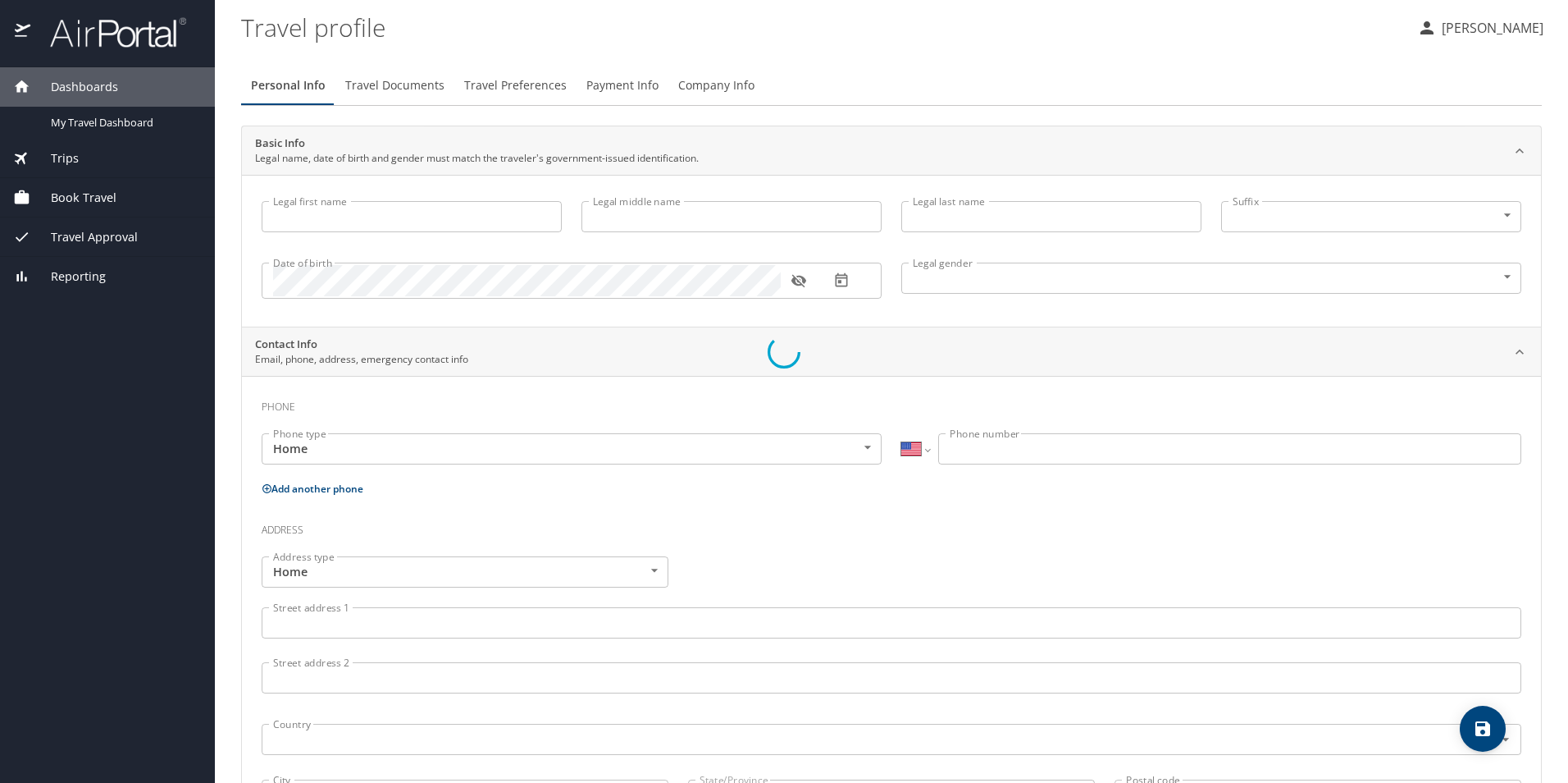
type input "Mary"
type input "Kaye"
type input "Goodman"
type input "[DEMOGRAPHIC_DATA]"
type input "Chad"
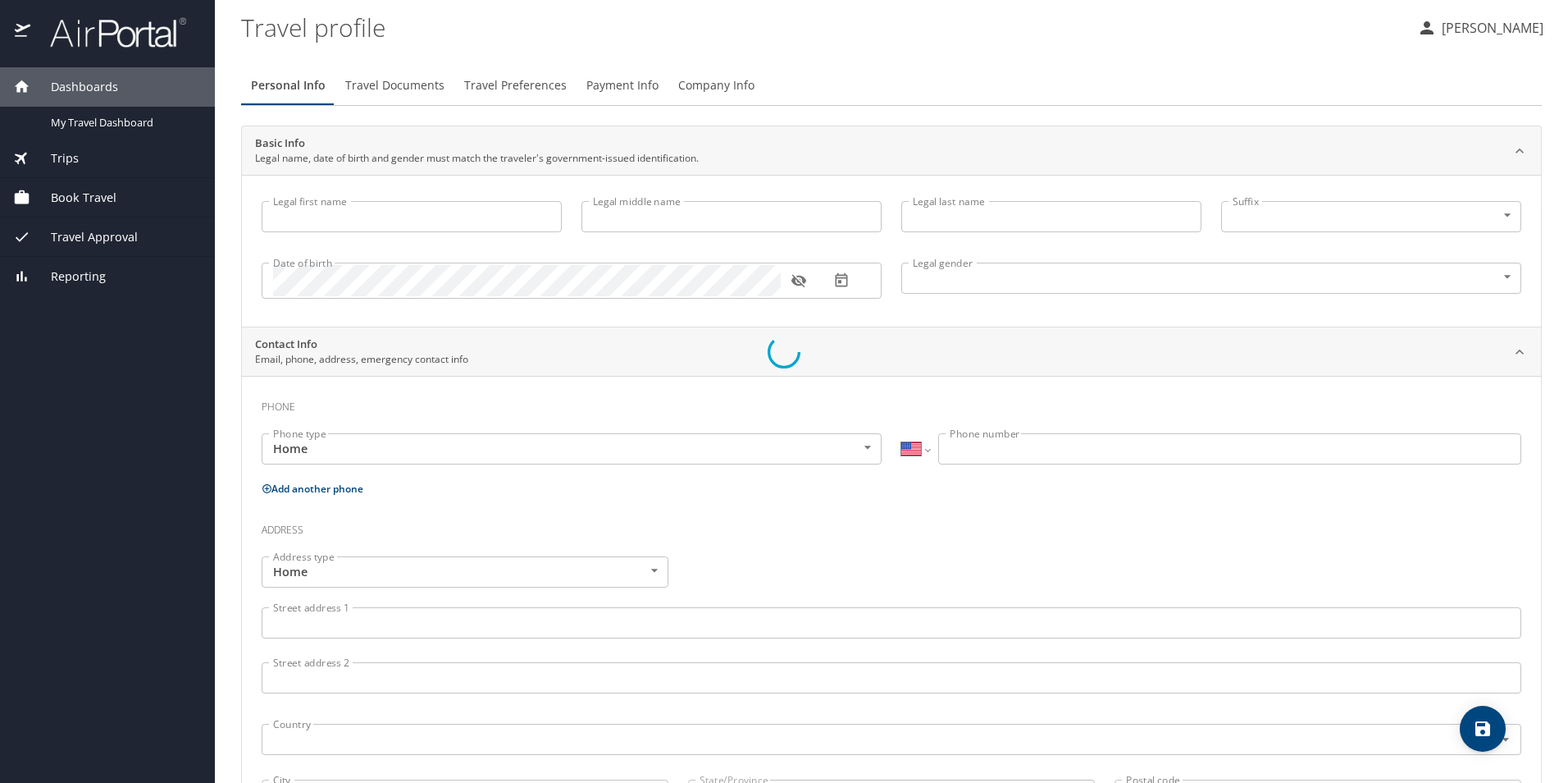
type input "Goodman"
type input "(801) 694-0764"
select select "US"
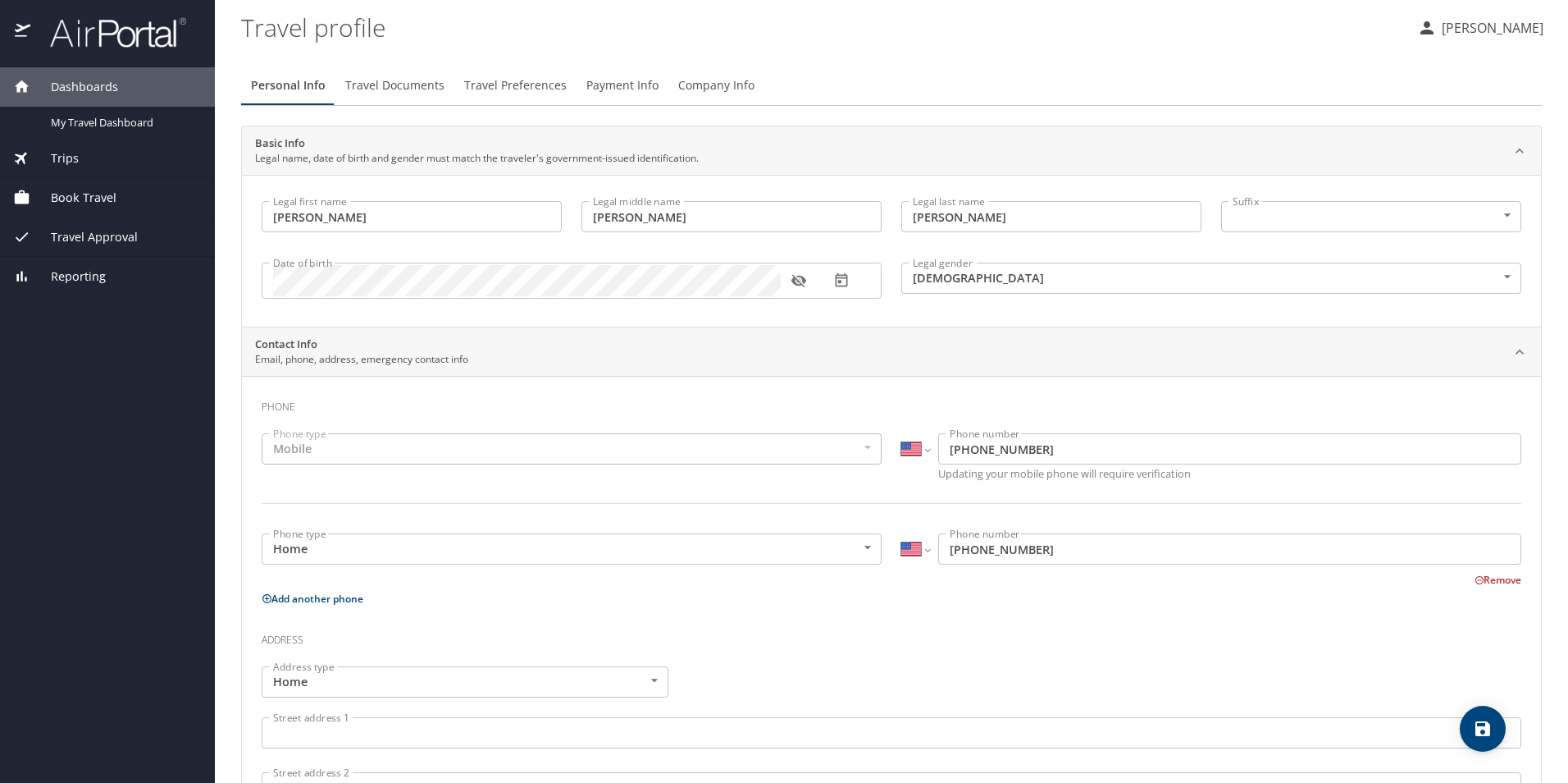
click at [72, 162] on span "Trips" at bounding box center [54, 158] width 48 height 18
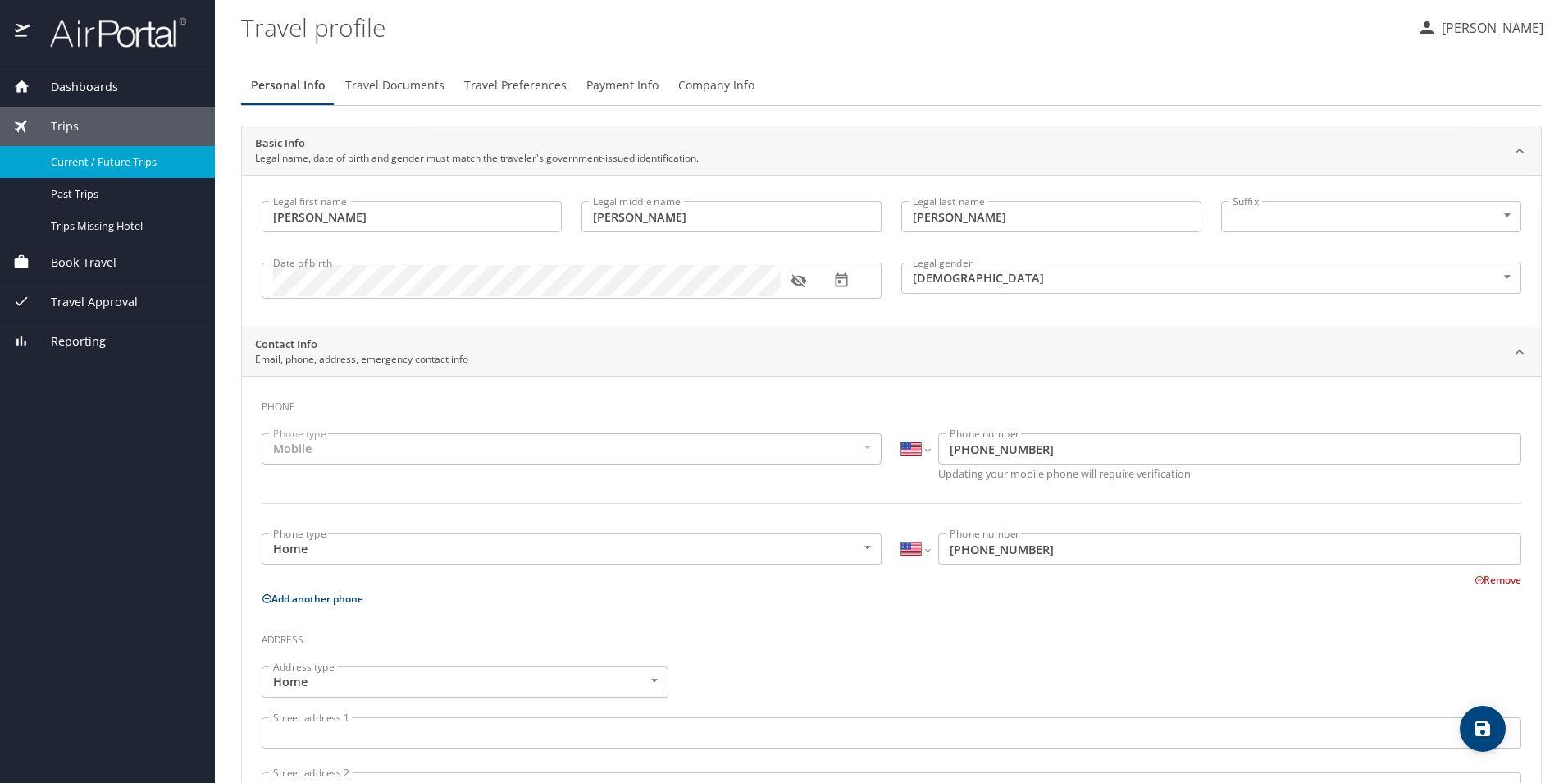
click at [72, 162] on span "Current / Future Trips" at bounding box center [123, 162] width 144 height 16
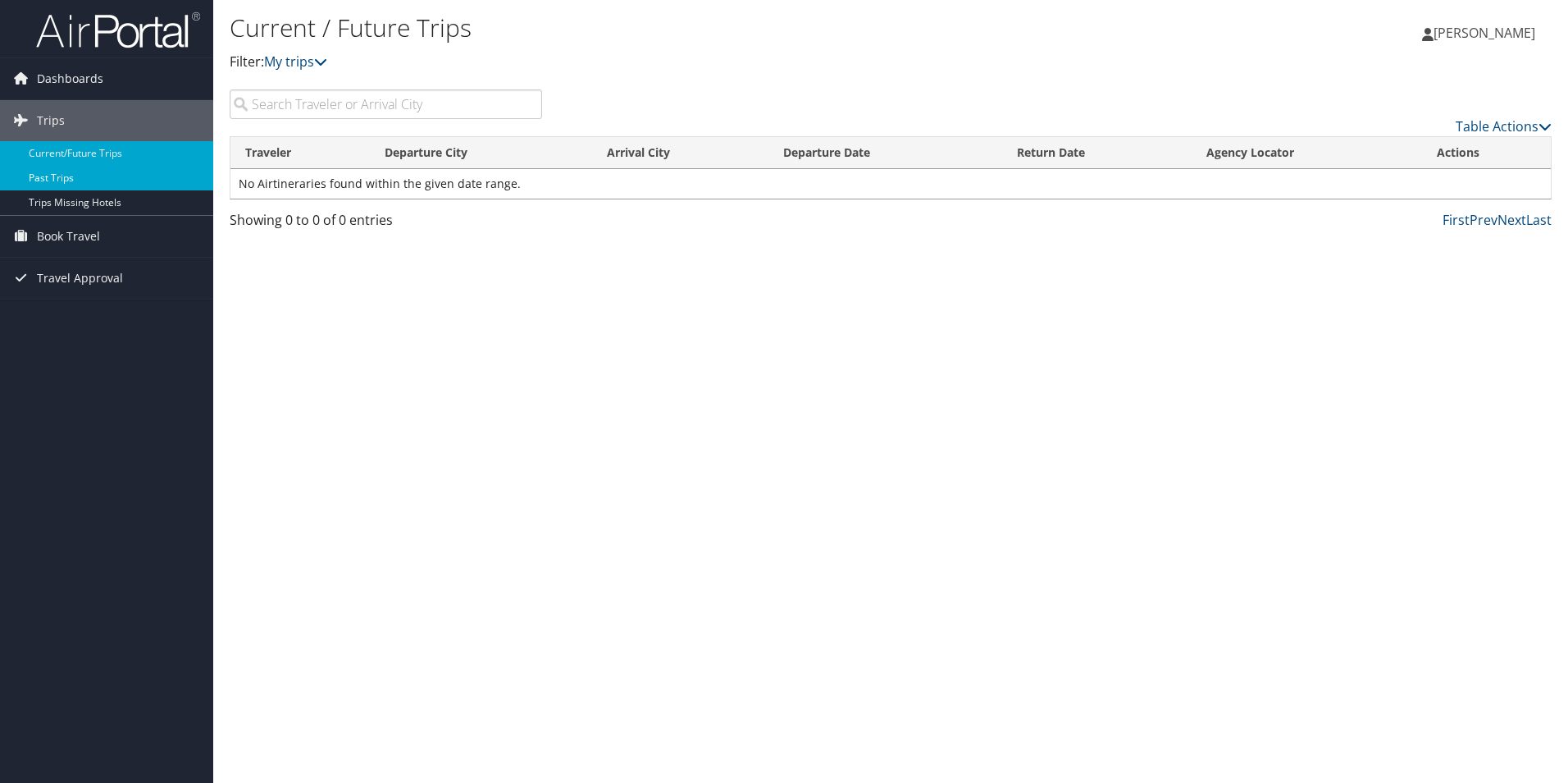
click at [67, 175] on link "Past Trips" at bounding box center [106, 178] width 213 height 25
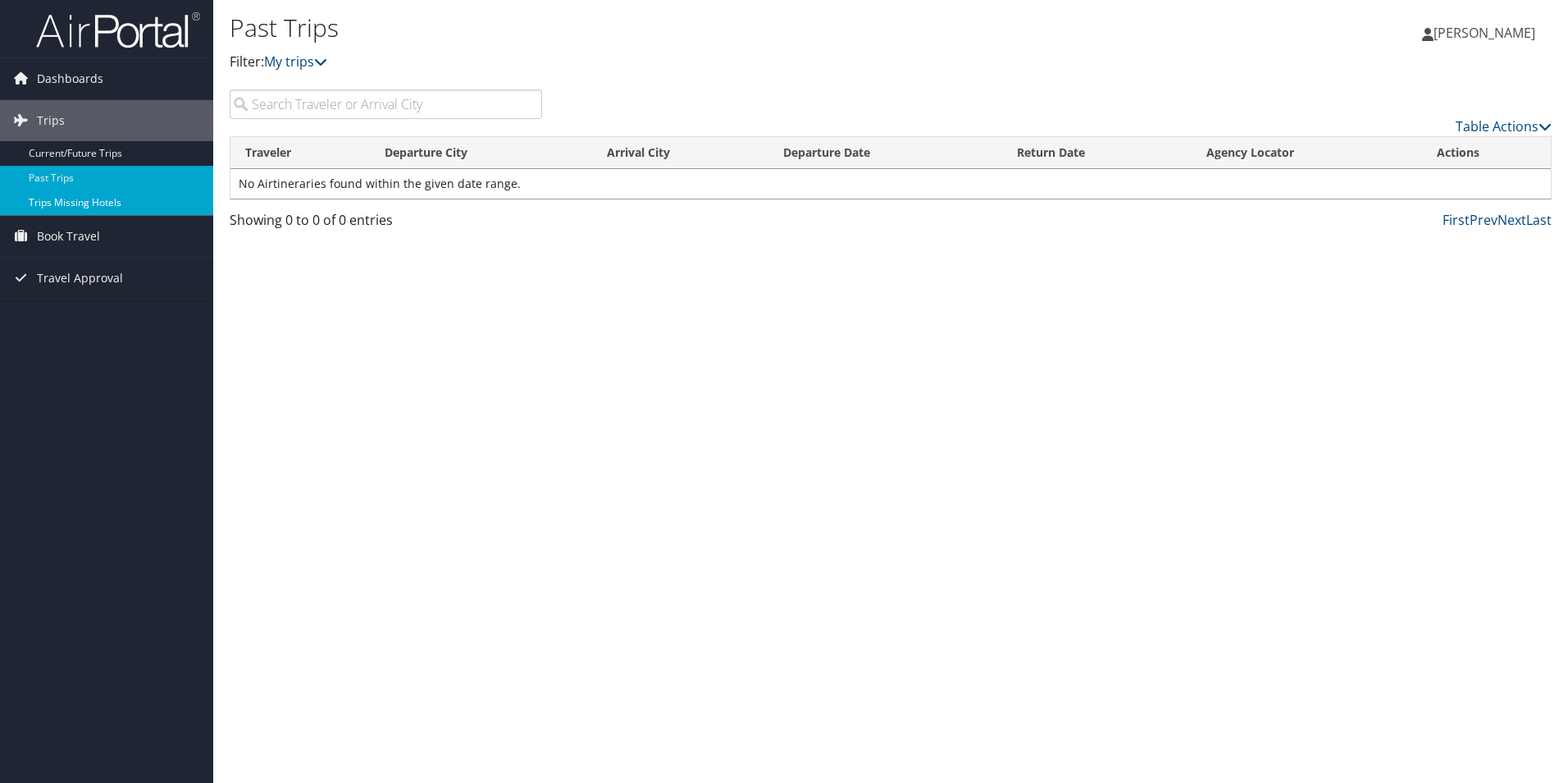
click at [68, 198] on link "Trips Missing Hotels" at bounding box center [106, 202] width 213 height 25
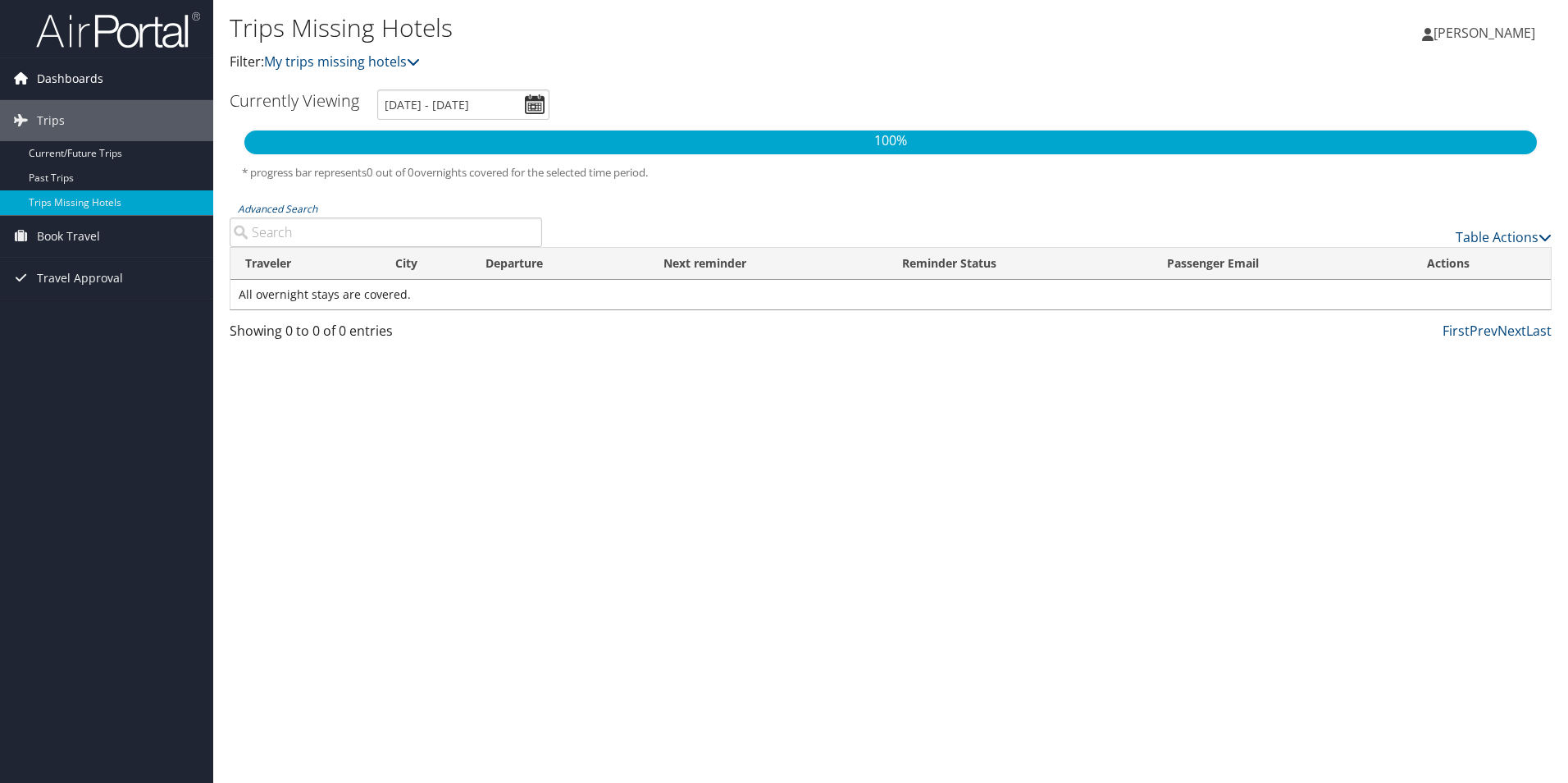
click at [53, 86] on span "Dashboards" at bounding box center [70, 78] width 66 height 41
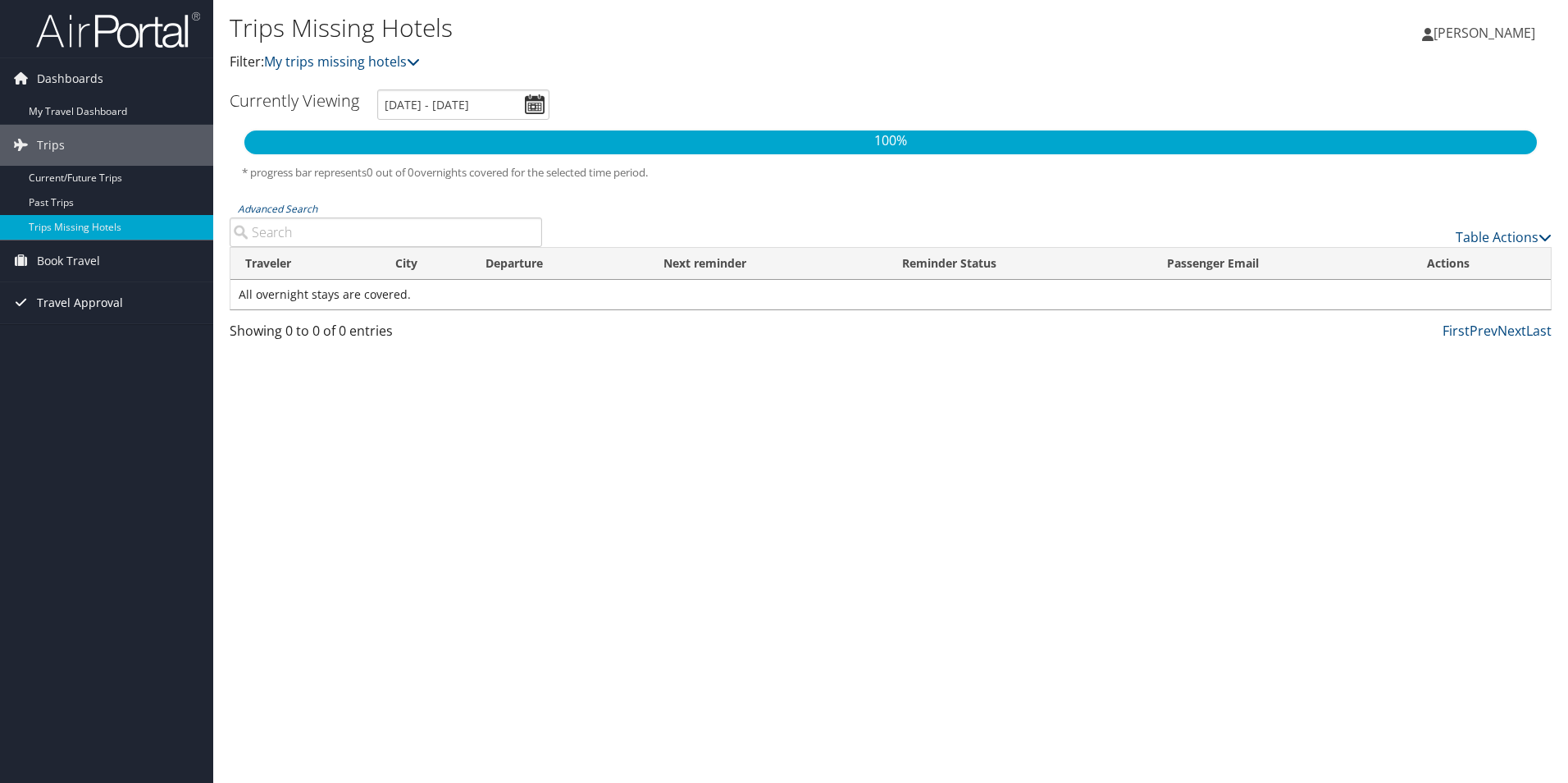
click at [52, 304] on span "Travel Approval" at bounding box center [80, 302] width 86 height 41
click at [54, 258] on span "Book Travel" at bounding box center [68, 260] width 63 height 41
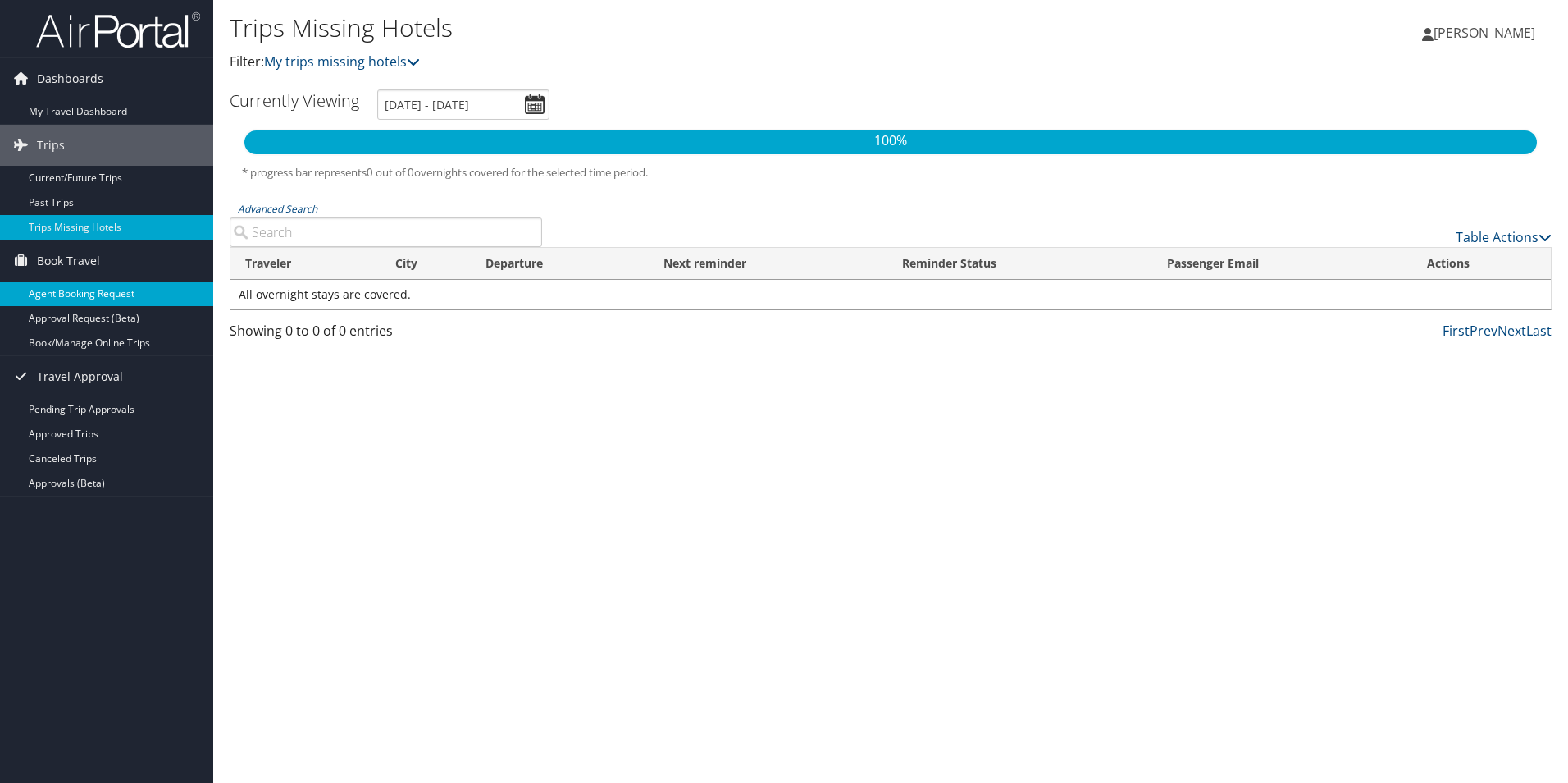
click at [47, 291] on link "Agent Booking Request" at bounding box center [106, 293] width 213 height 25
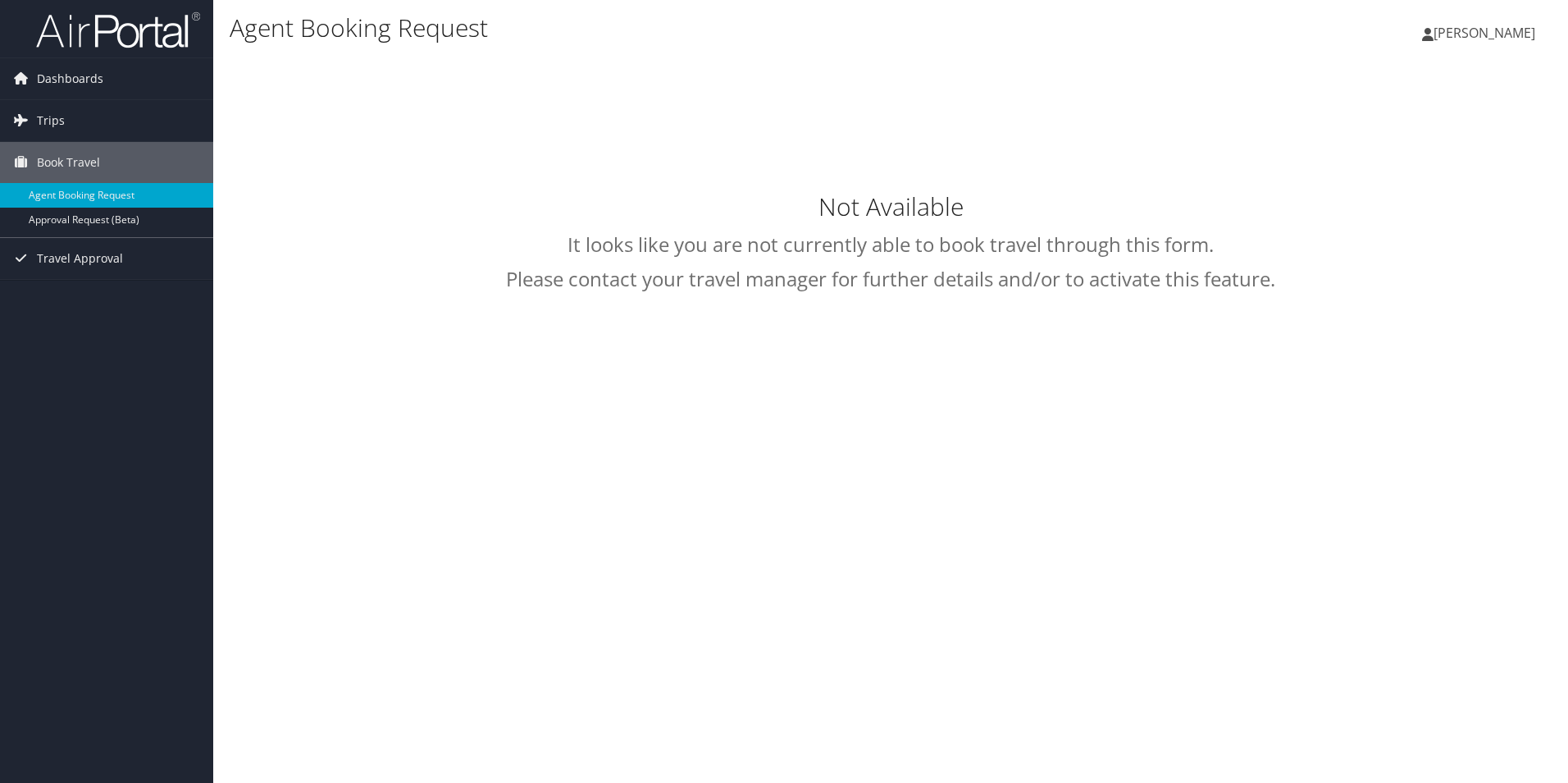
type input "[PERSON_NAME]"
select select "[EMAIL_ADDRESS][DOMAIN_NAME]"
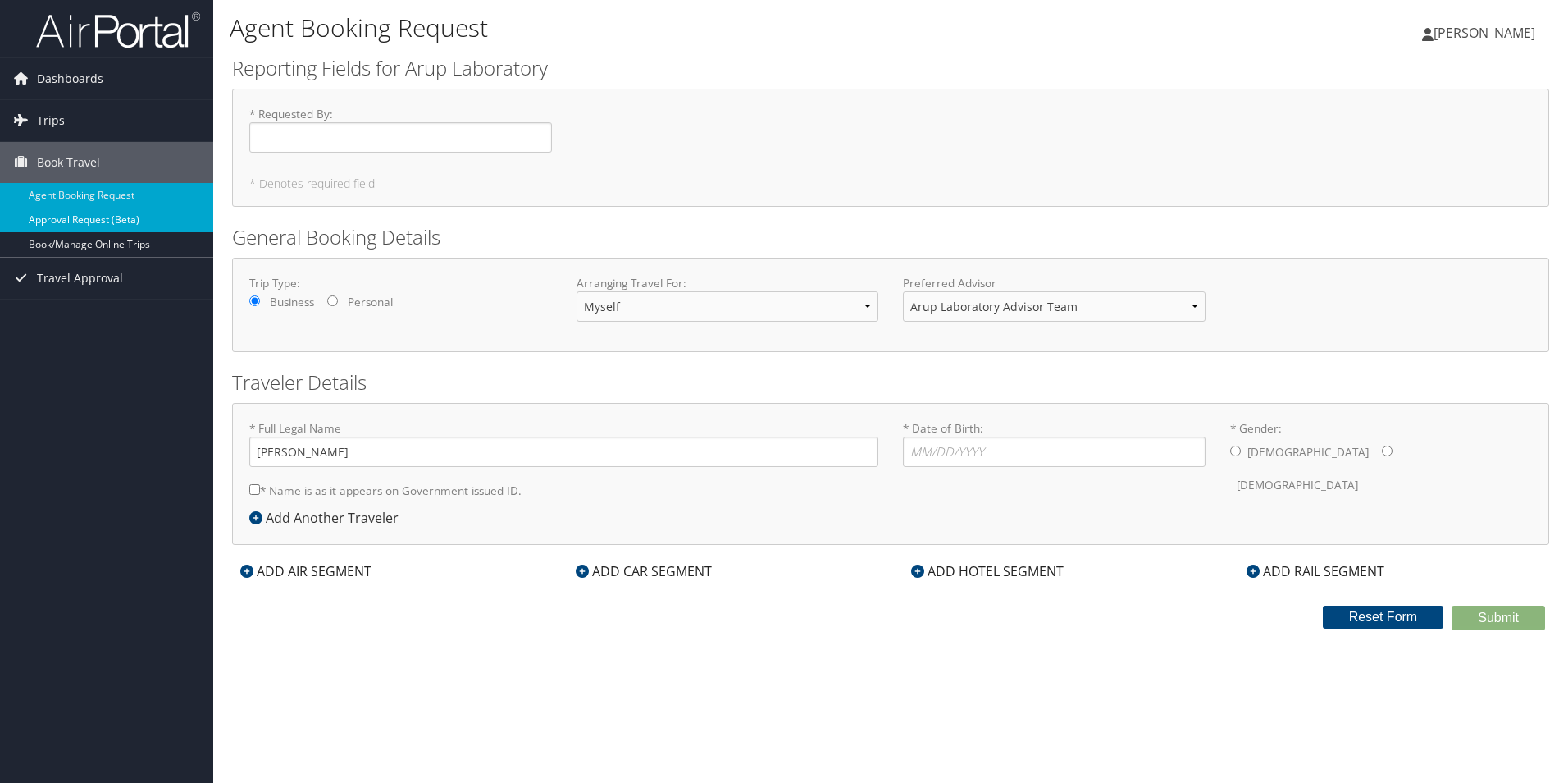
click at [95, 215] on link "Approval Request (Beta)" at bounding box center [106, 220] width 213 height 25
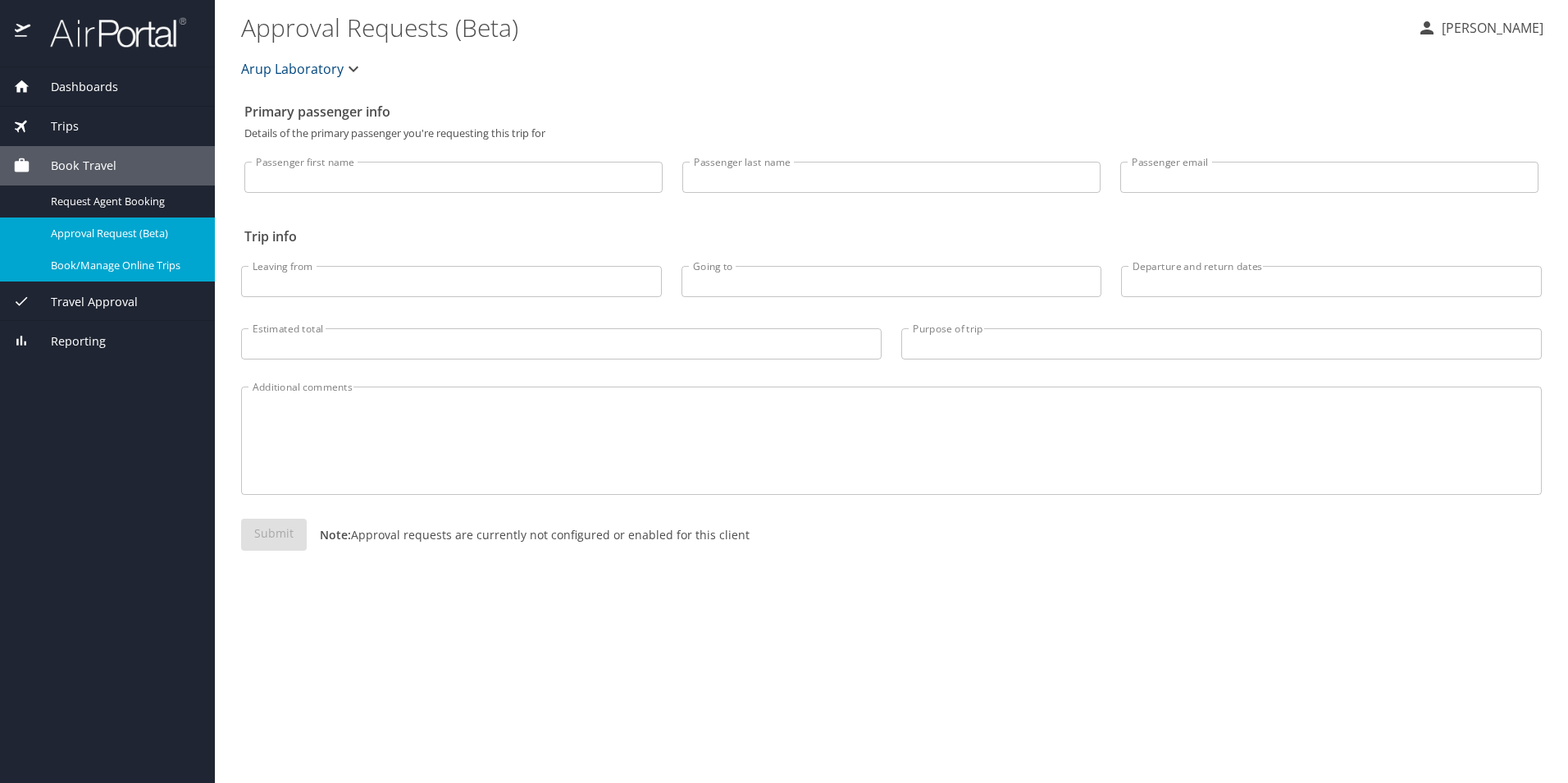
click at [90, 257] on div "Book/Manage Online Trips" at bounding box center [107, 265] width 189 height 19
